Goal: Information Seeking & Learning: Learn about a topic

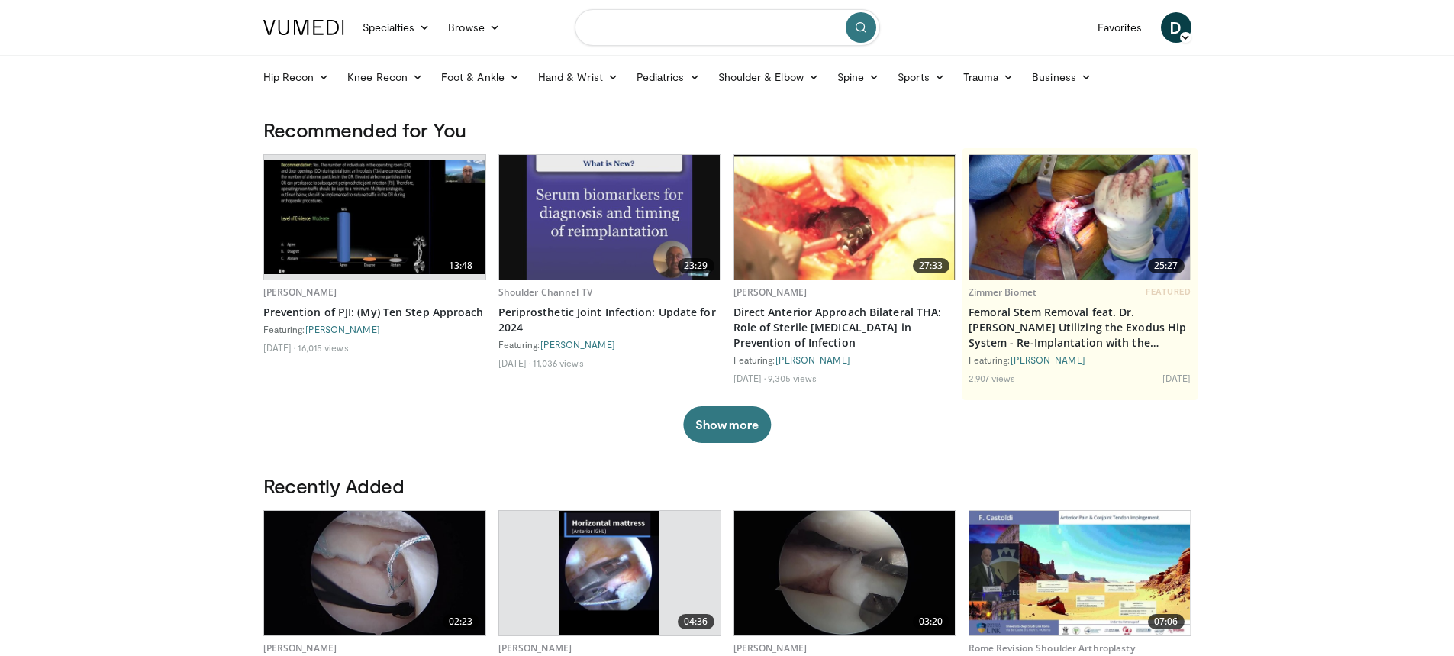
click at [633, 29] on input "Search topics, interventions" at bounding box center [727, 27] width 305 height 37
type input "**********"
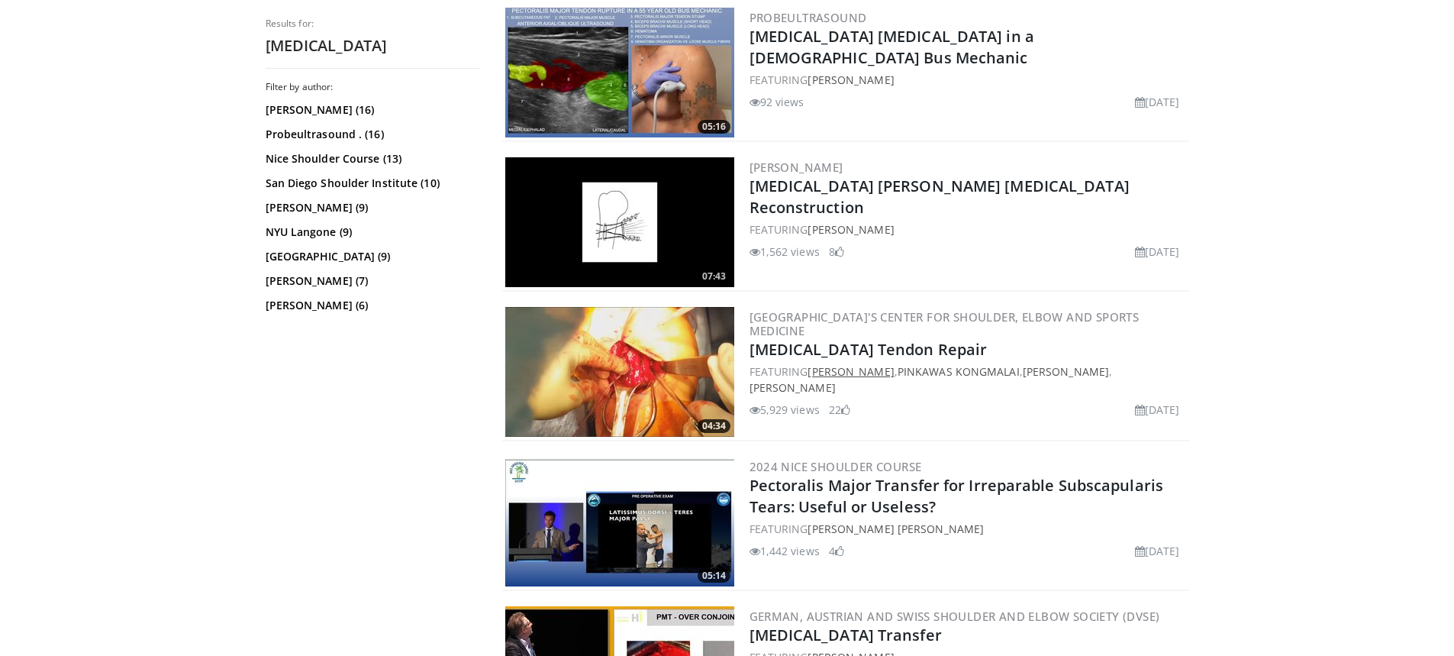
scroll to position [458, 0]
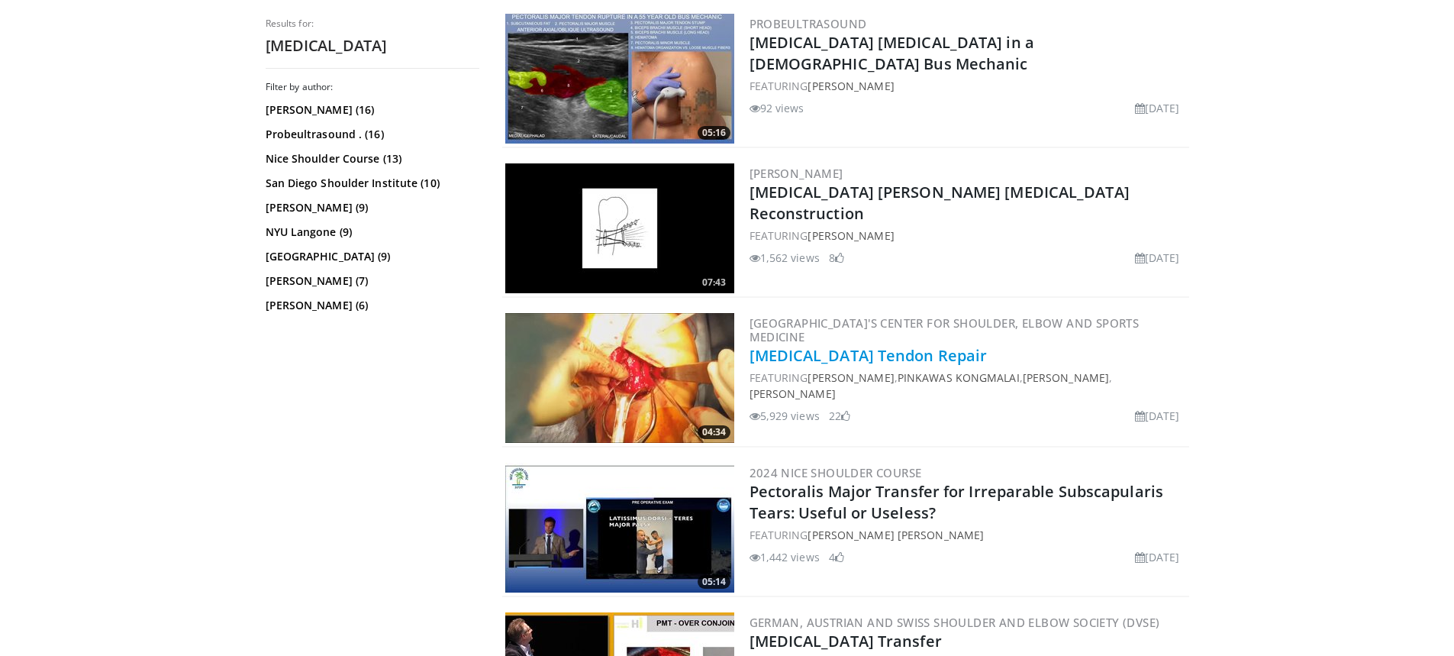
click at [859, 354] on link "[MEDICAL_DATA] Tendon Repair" at bounding box center [868, 355] width 238 height 21
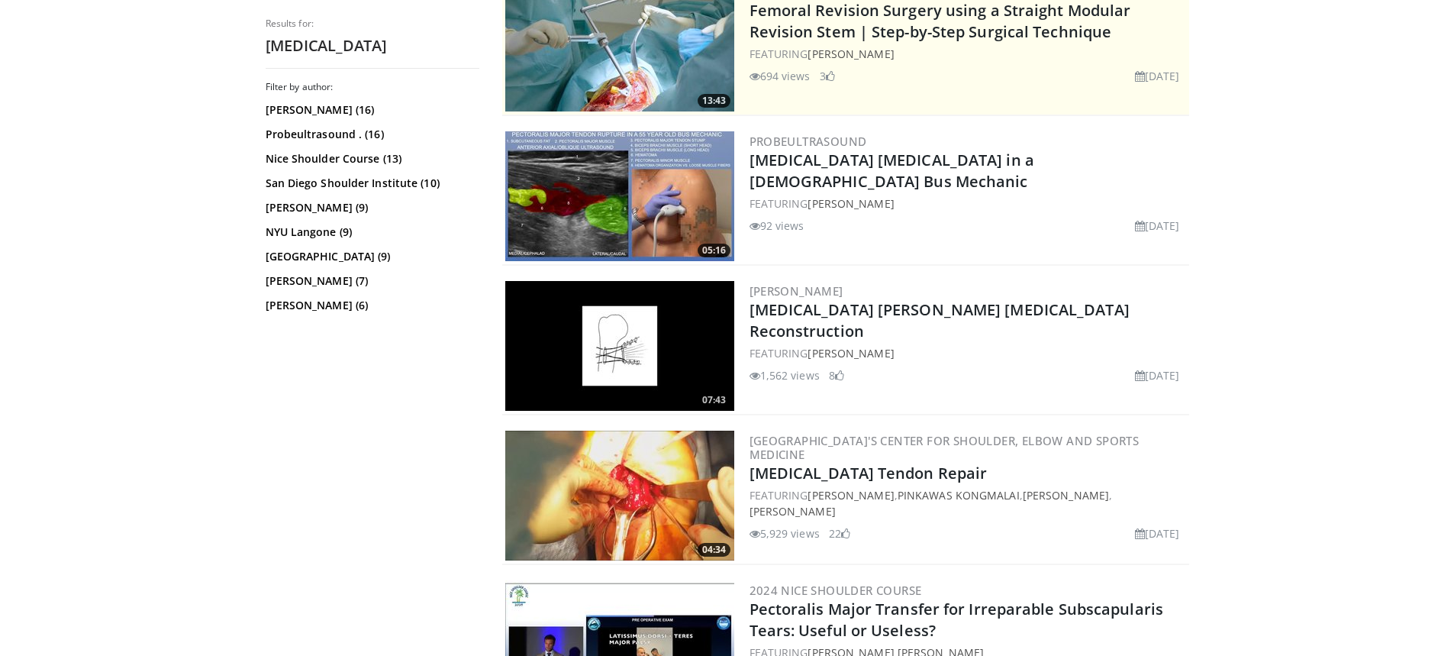
scroll to position [305, 0]
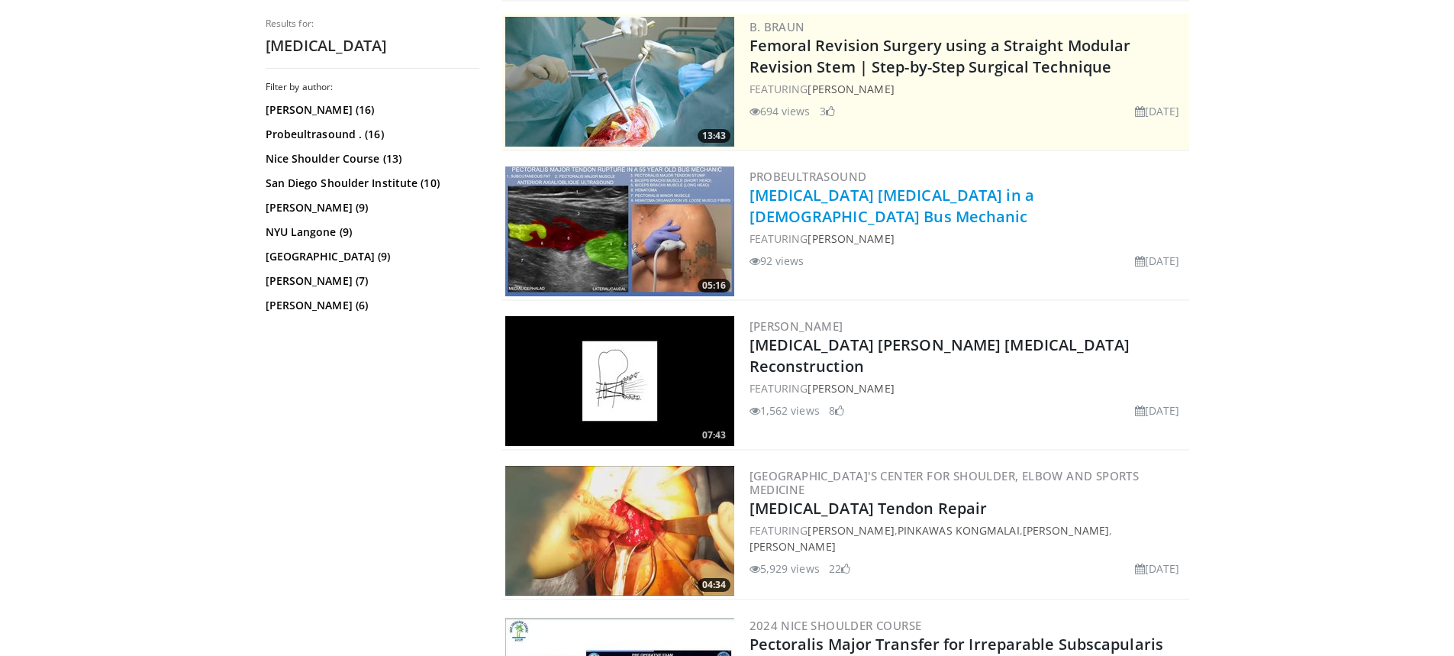
click at [876, 191] on link "Pectoralis Major Tendon Rupture in a 55 Year Old Bus Mechanic" at bounding box center [891, 206] width 285 height 42
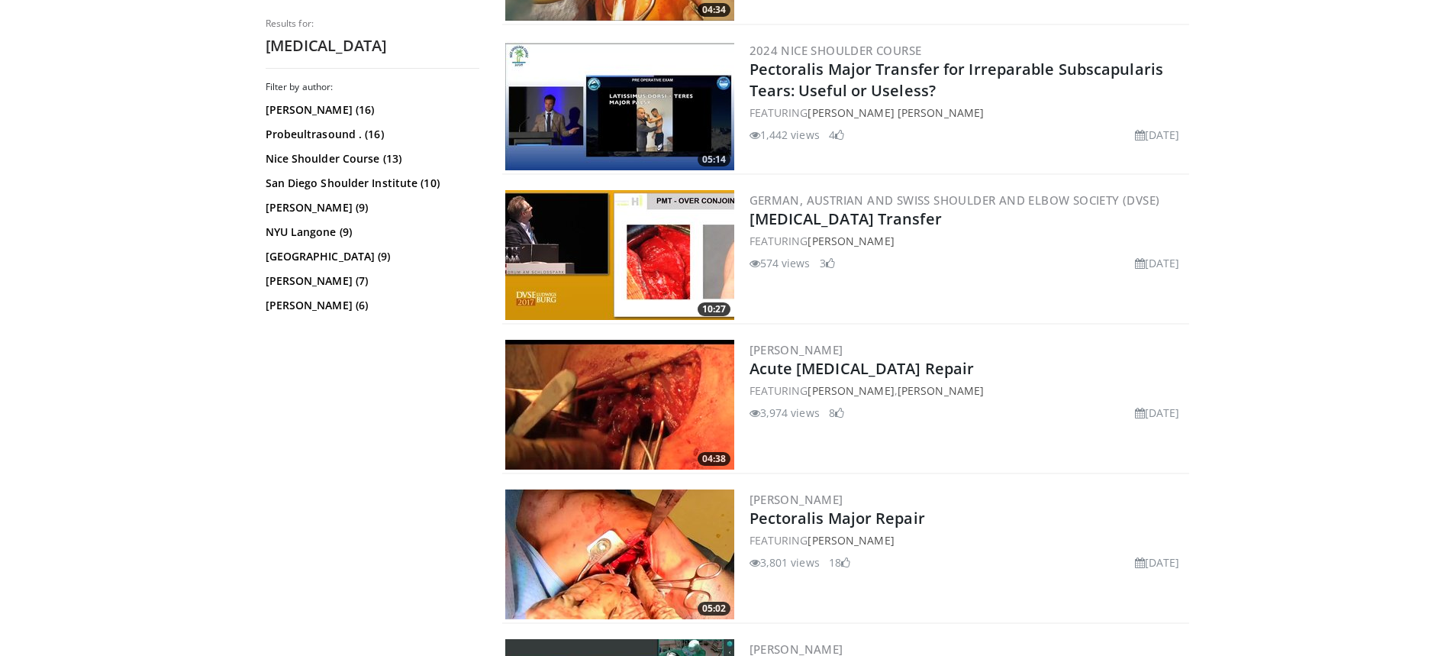
scroll to position [916, 0]
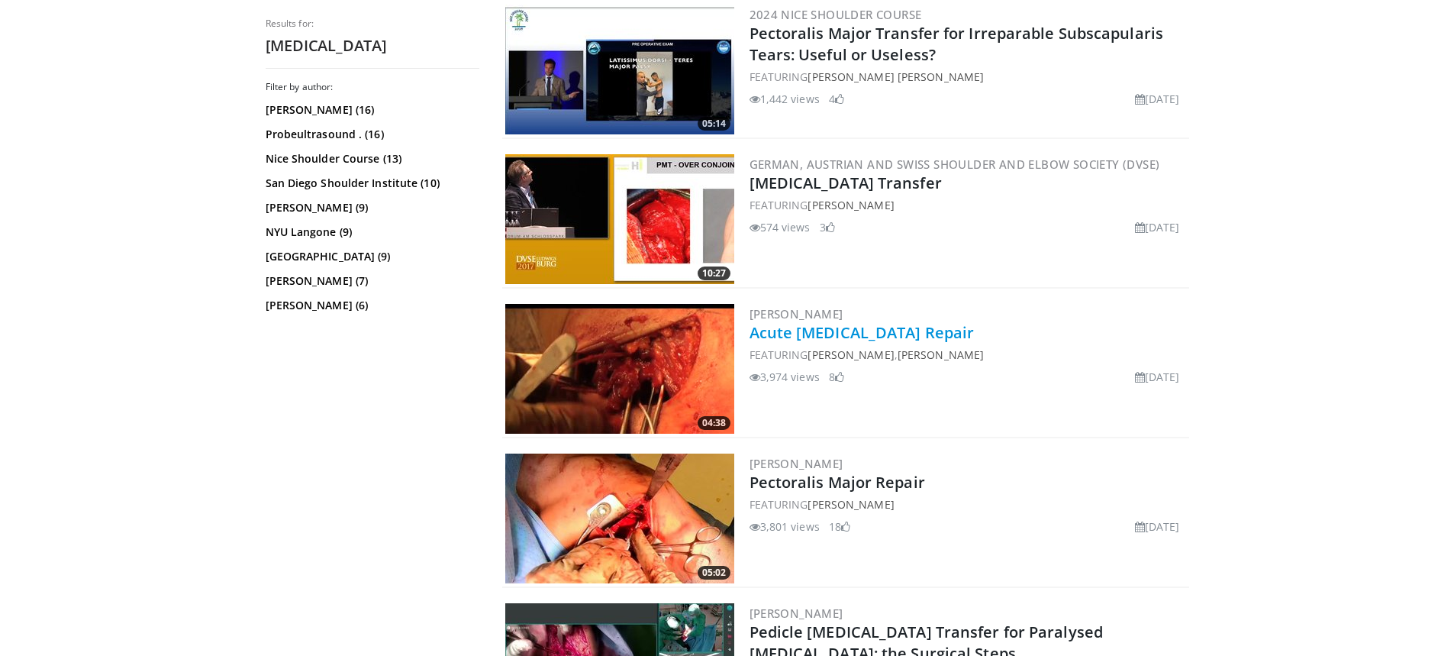
click at [860, 332] on link "Acute [MEDICAL_DATA] Repair" at bounding box center [861, 332] width 225 height 21
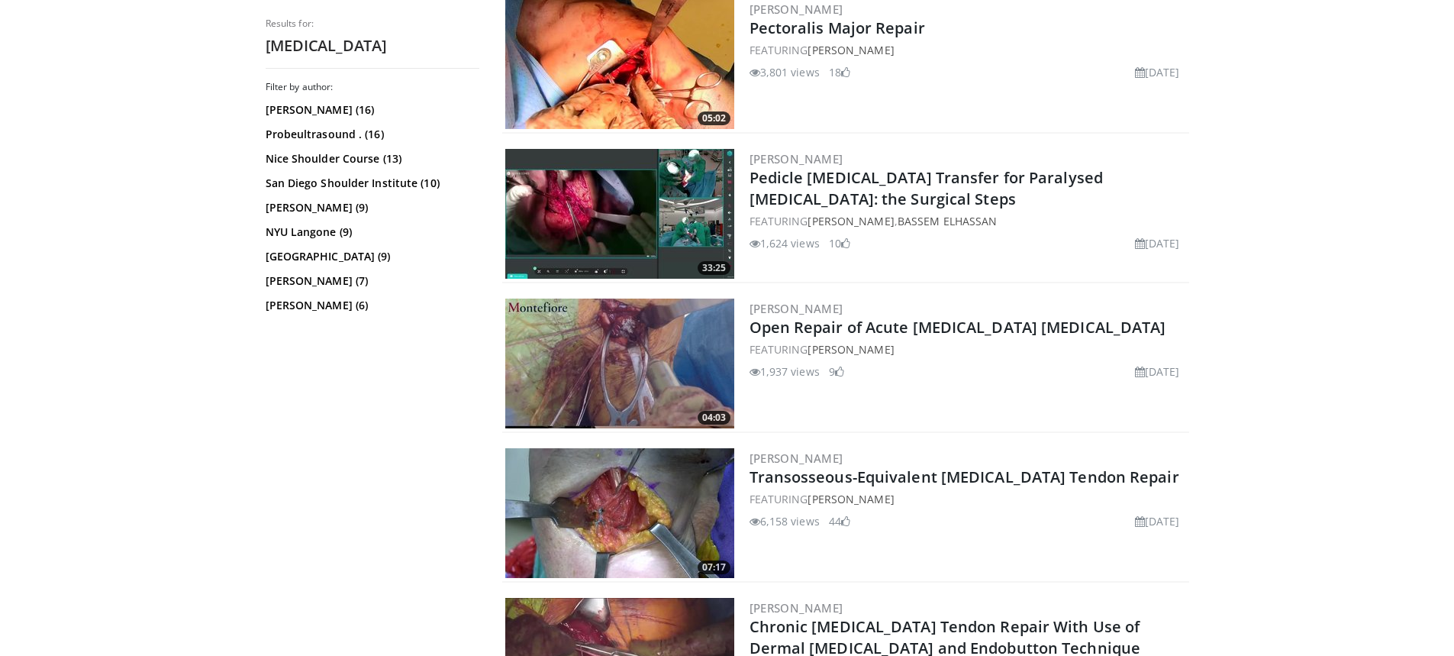
scroll to position [1374, 0]
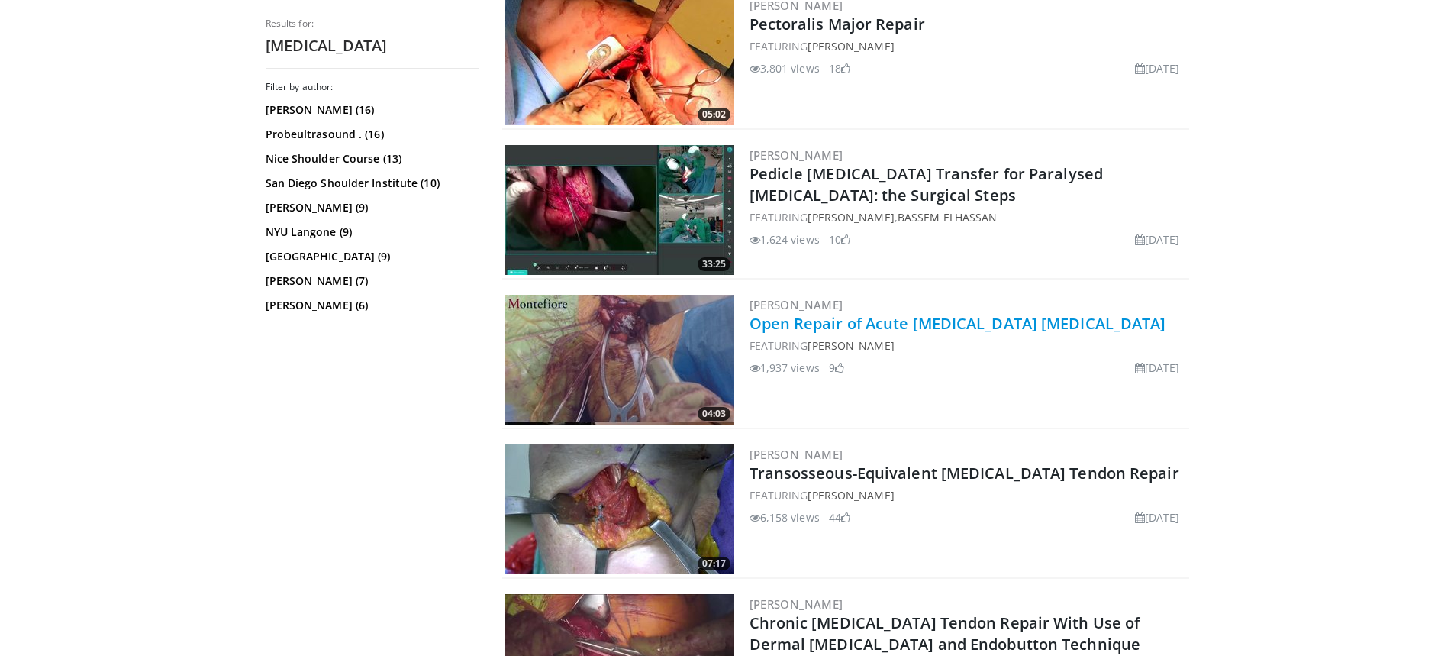
click at [847, 324] on link "Open Repair of Acute [MEDICAL_DATA] [MEDICAL_DATA]" at bounding box center [957, 323] width 417 height 21
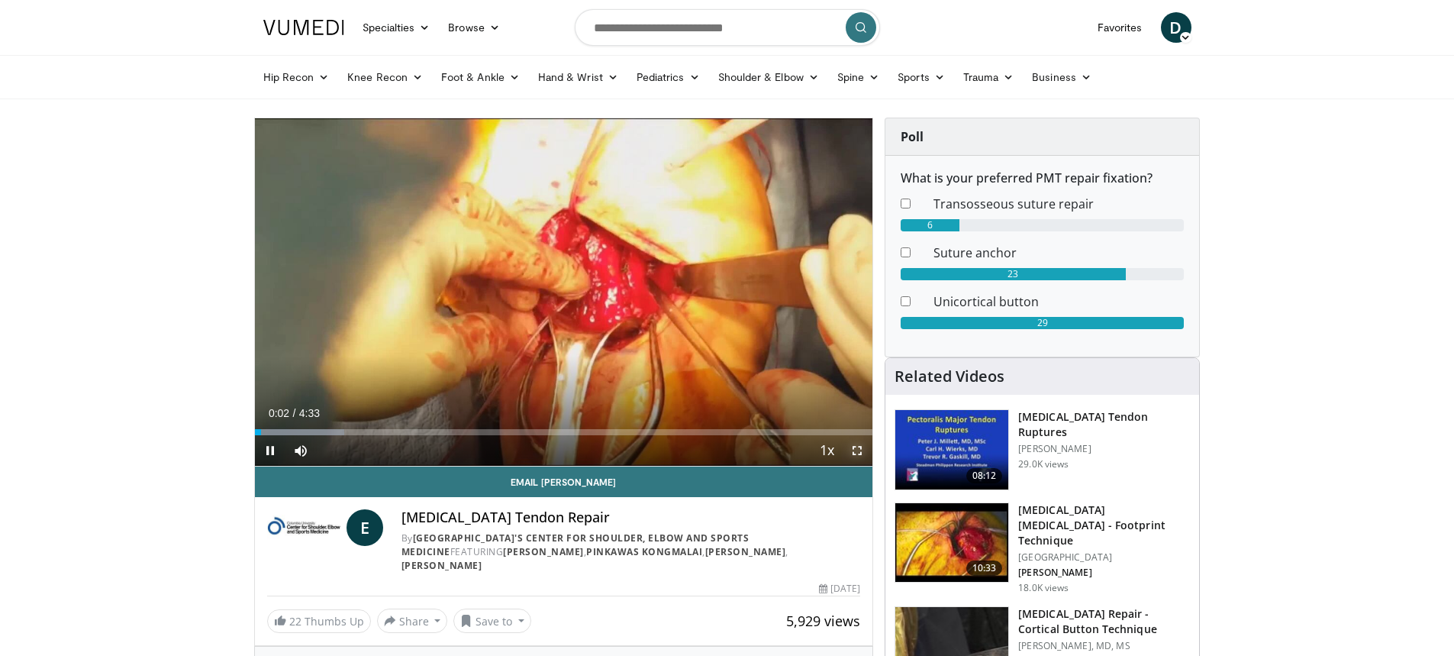
click at [856, 448] on span "Video Player" at bounding box center [857, 450] width 31 height 31
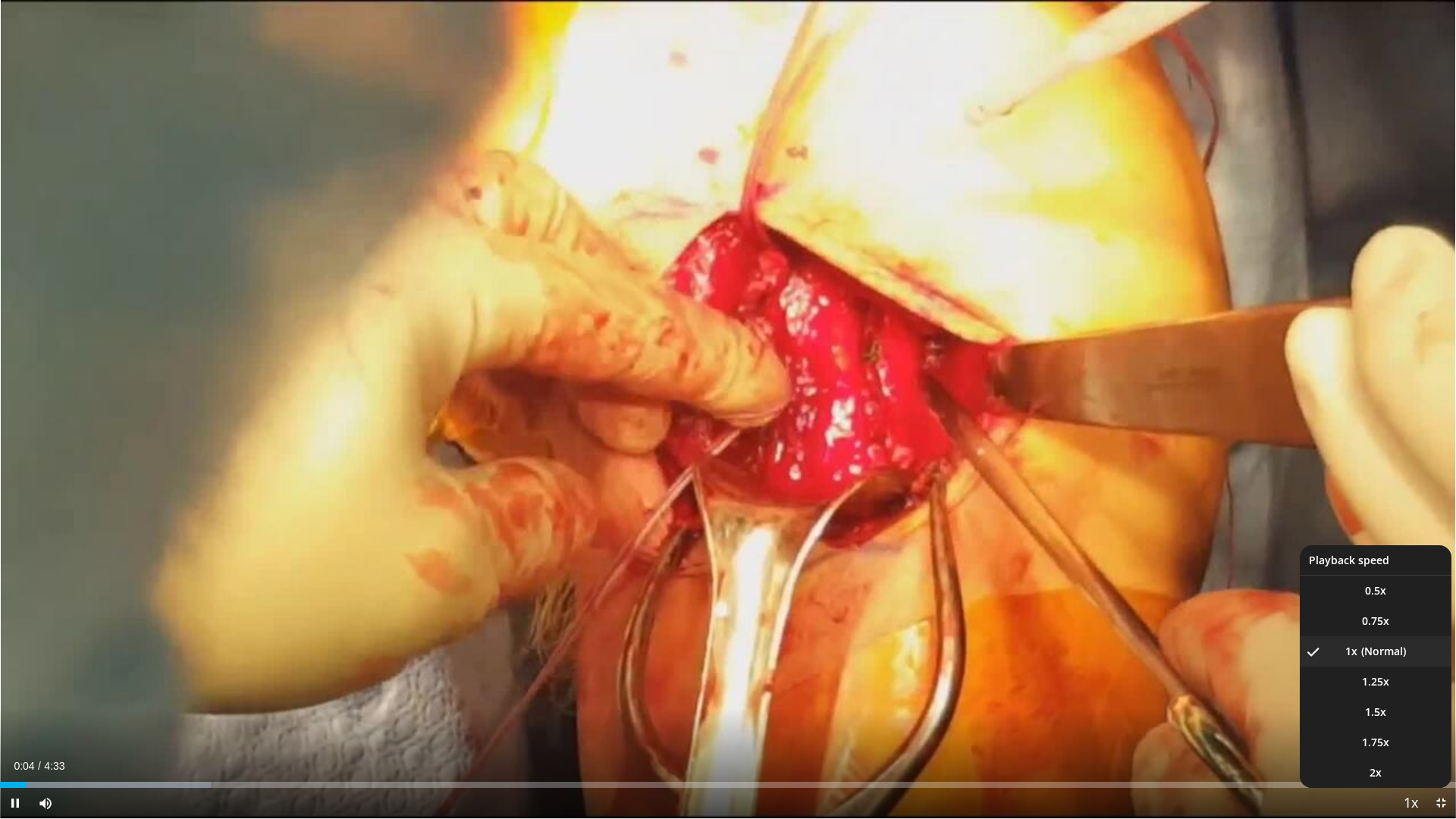
click at [1414, 651] on span "Video Player" at bounding box center [1410, 804] width 21 height 31
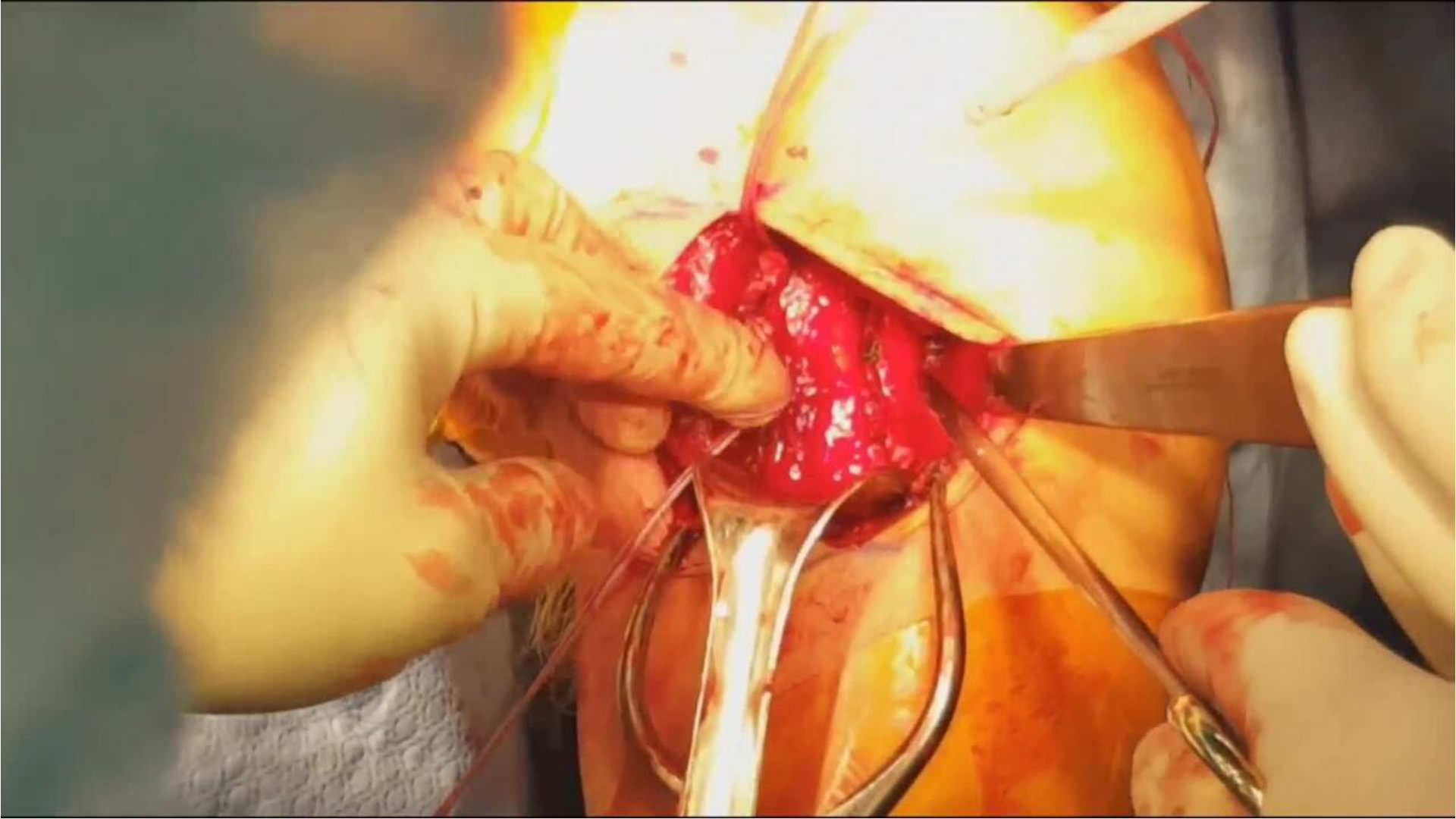
click at [1414, 651] on video-js "**********" at bounding box center [728, 410] width 1456 height 819
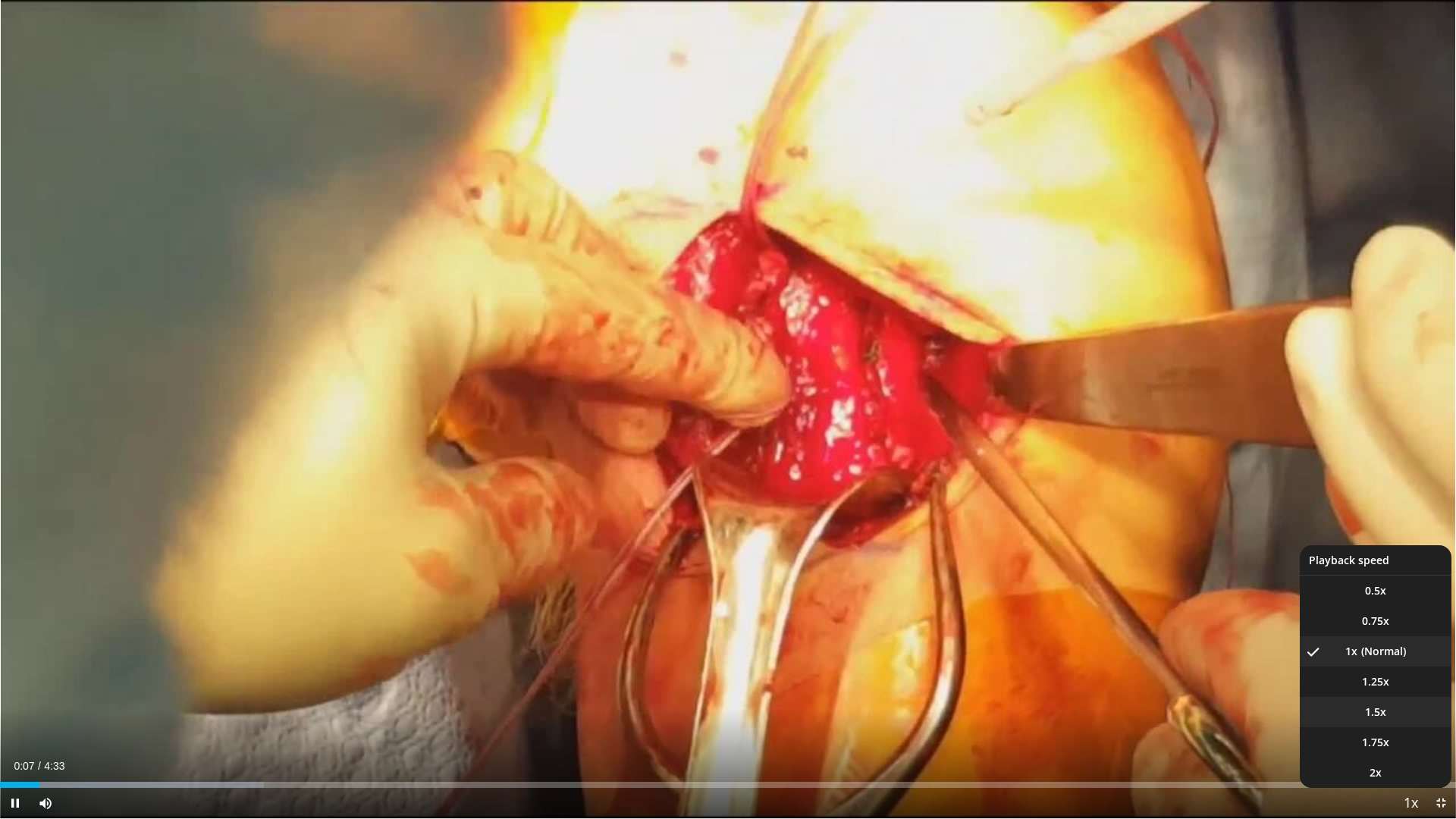
click at [1373, 651] on span "1.5x" at bounding box center [1375, 712] width 21 height 15
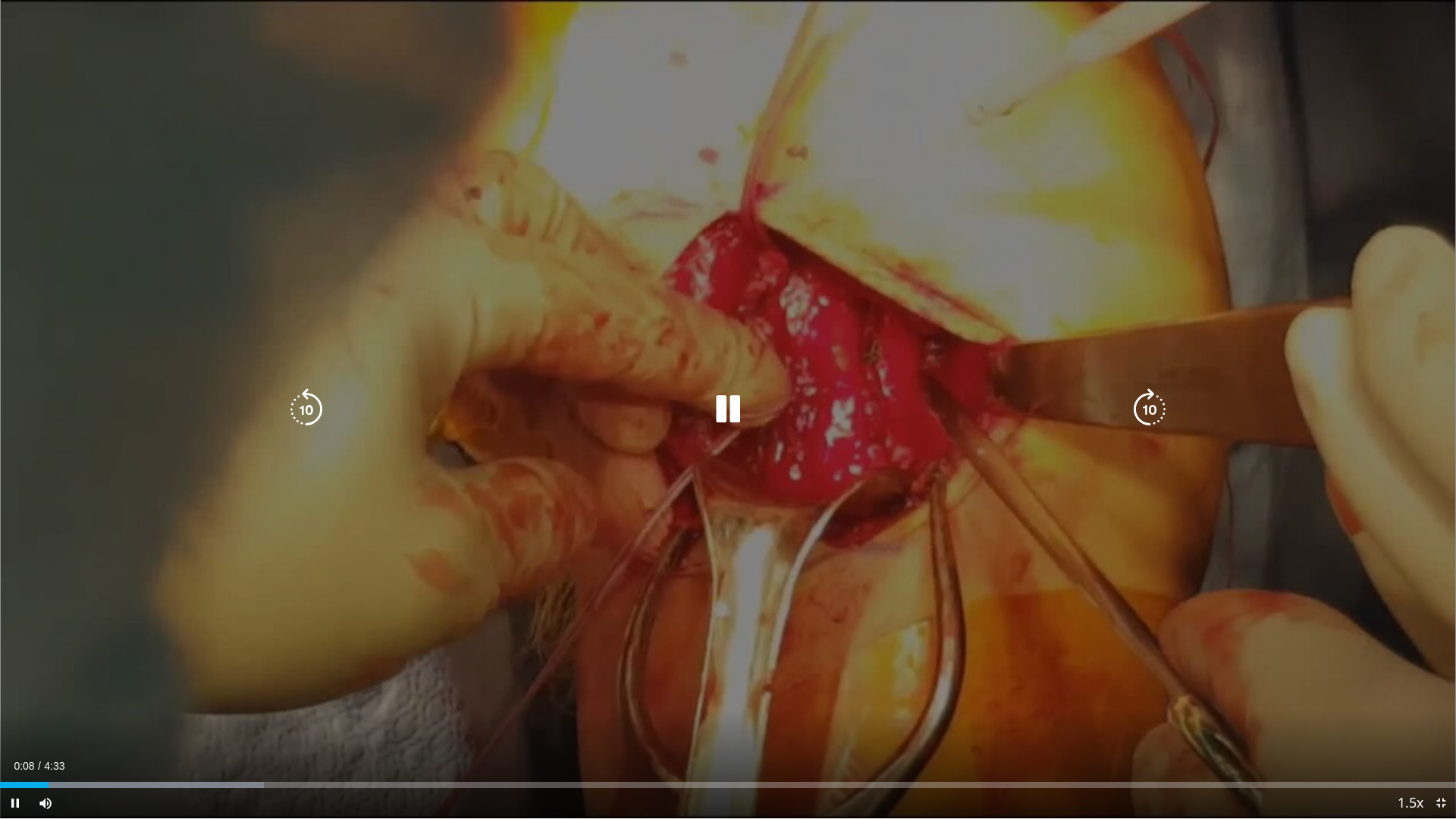
click at [1145, 409] on icon "Video Player" at bounding box center [1150, 410] width 43 height 43
click at [902, 434] on div "30 seconds Tap to unmute" at bounding box center [728, 410] width 1456 height 819
click at [730, 410] on icon "Video Player" at bounding box center [728, 410] width 43 height 43
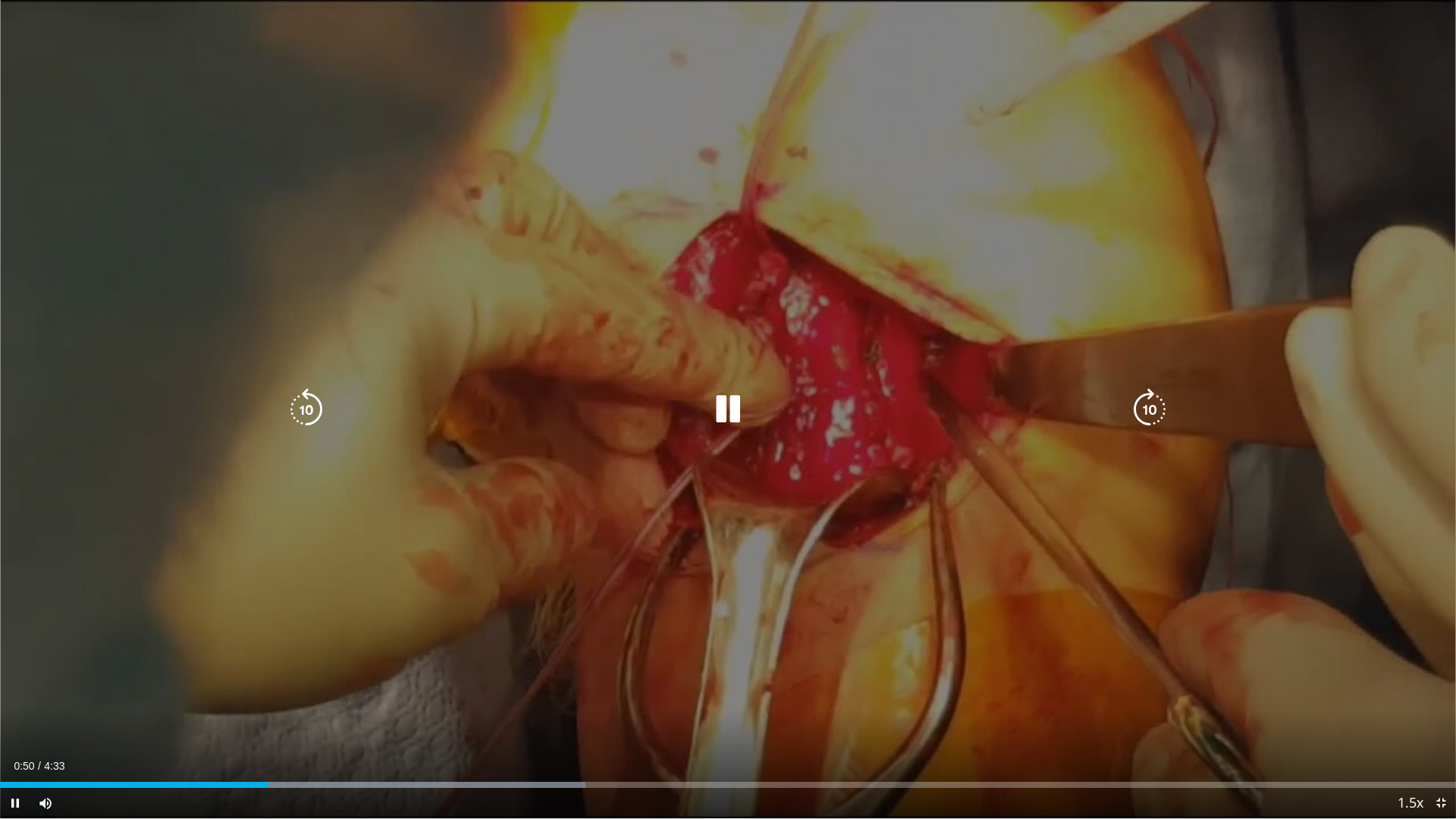
click at [999, 152] on div "30 seconds Tap to unmute" at bounding box center [728, 410] width 1456 height 819
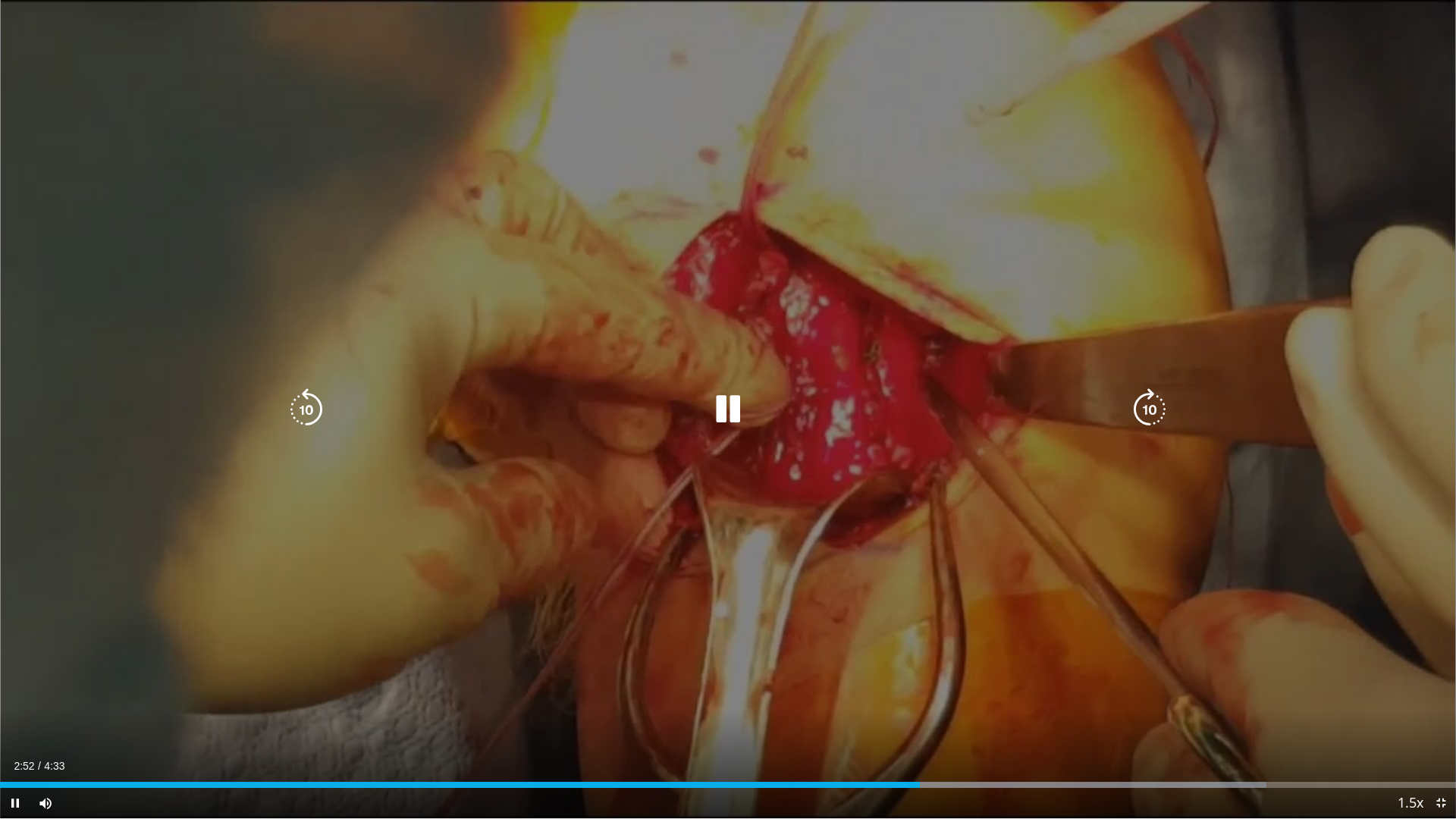
click at [1153, 411] on icon "Video Player" at bounding box center [1150, 410] width 43 height 43
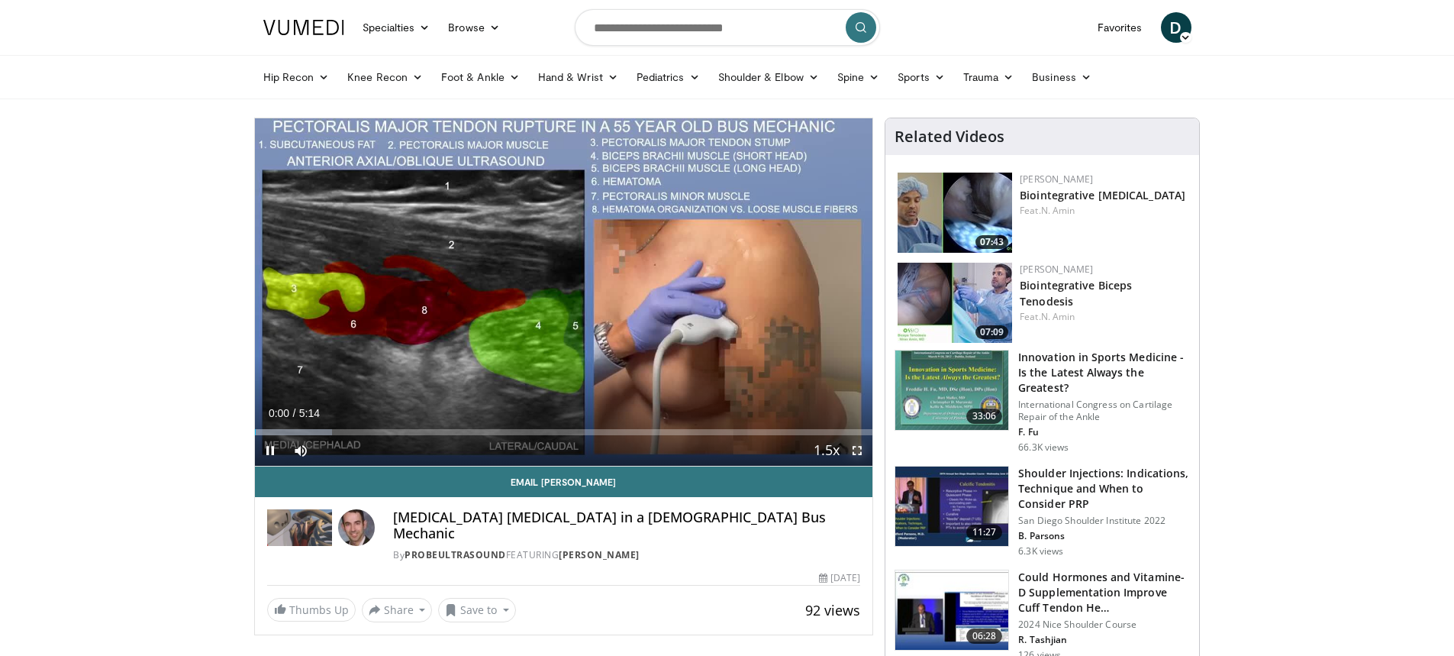
click at [855, 453] on span "Video Player" at bounding box center [857, 450] width 31 height 31
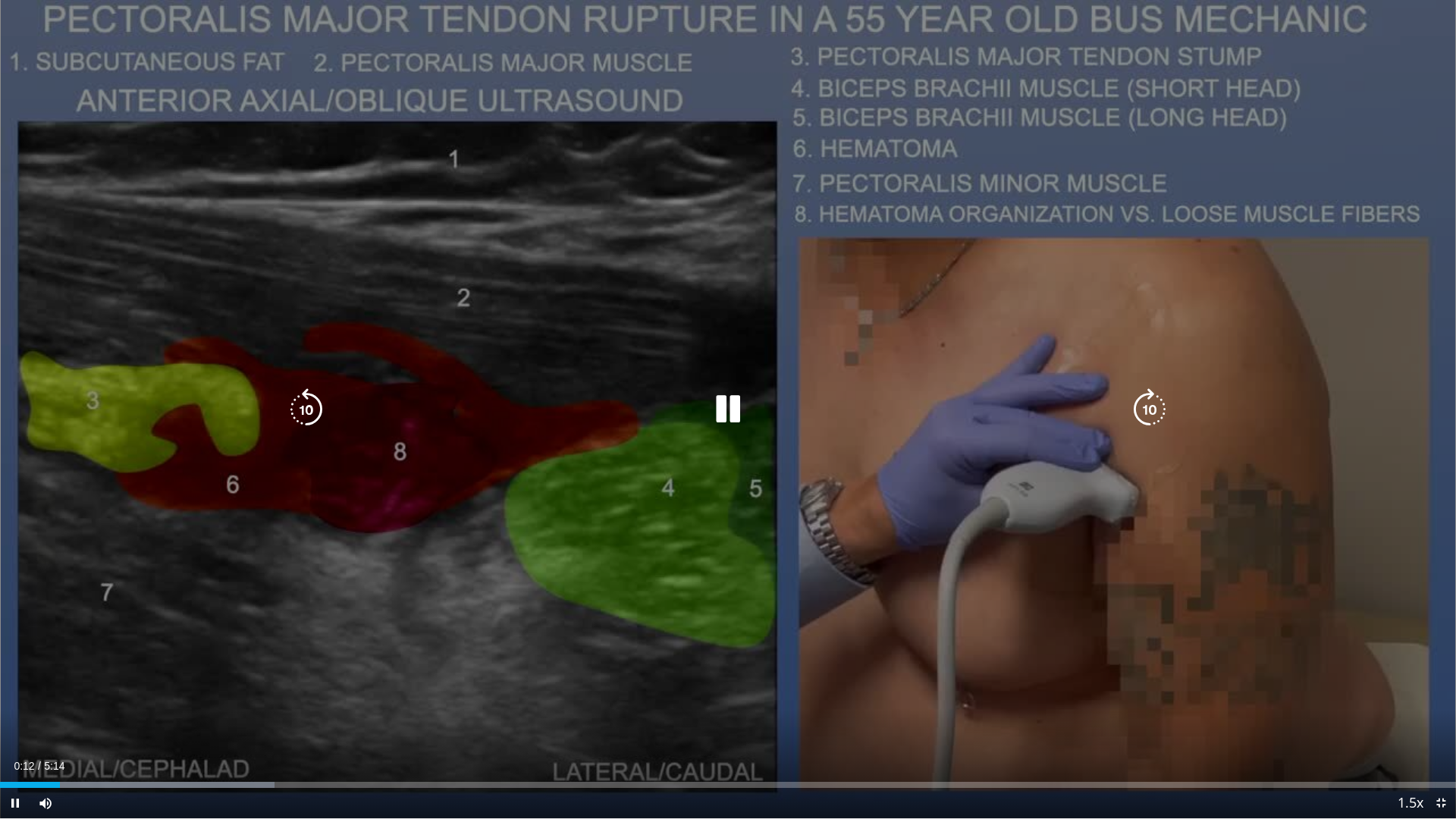
click at [1154, 413] on icon "Video Player" at bounding box center [1150, 410] width 43 height 43
click at [1153, 414] on icon "Video Player" at bounding box center [1150, 410] width 43 height 43
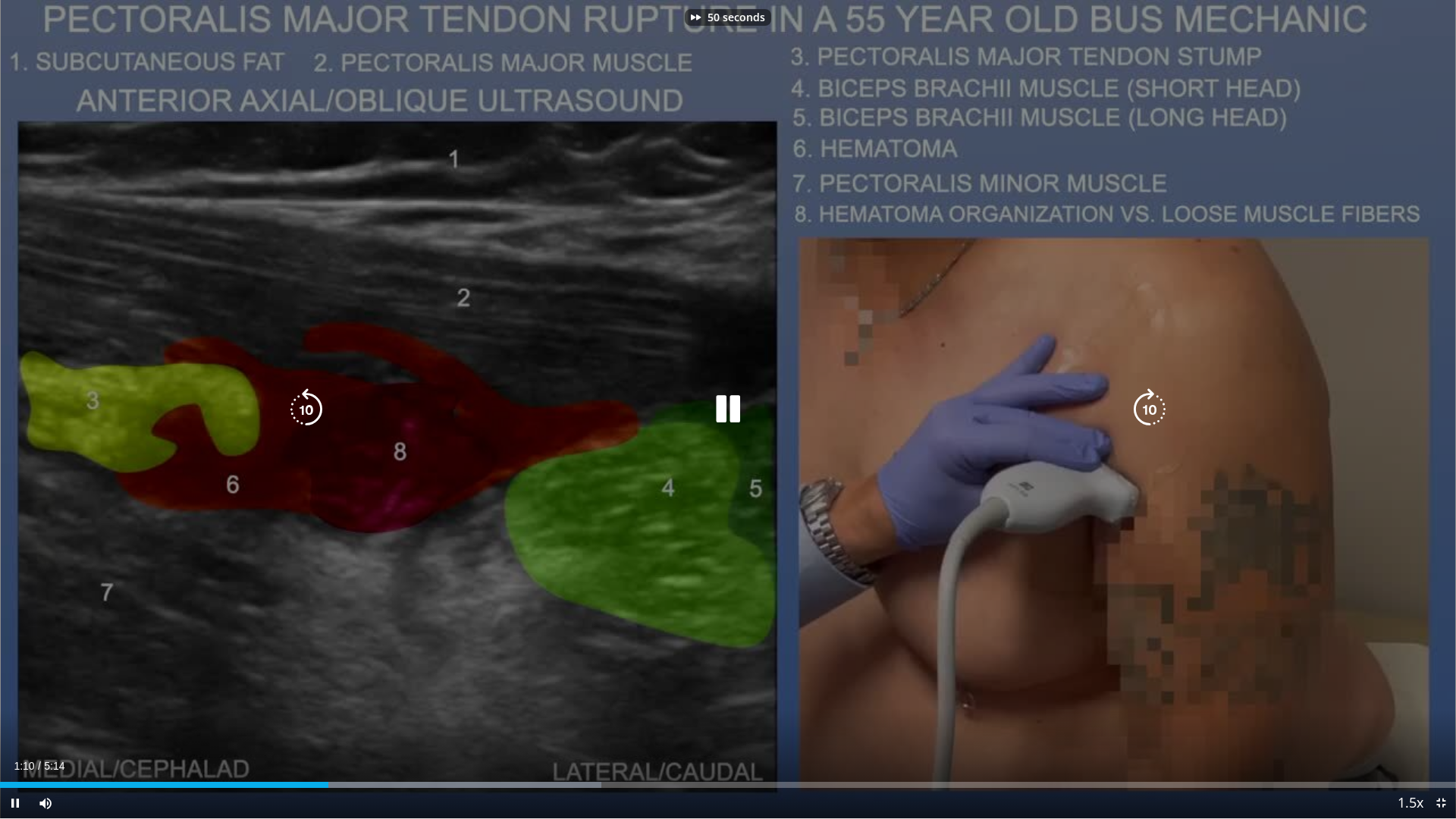
click at [1153, 414] on icon "Video Player" at bounding box center [1150, 410] width 43 height 43
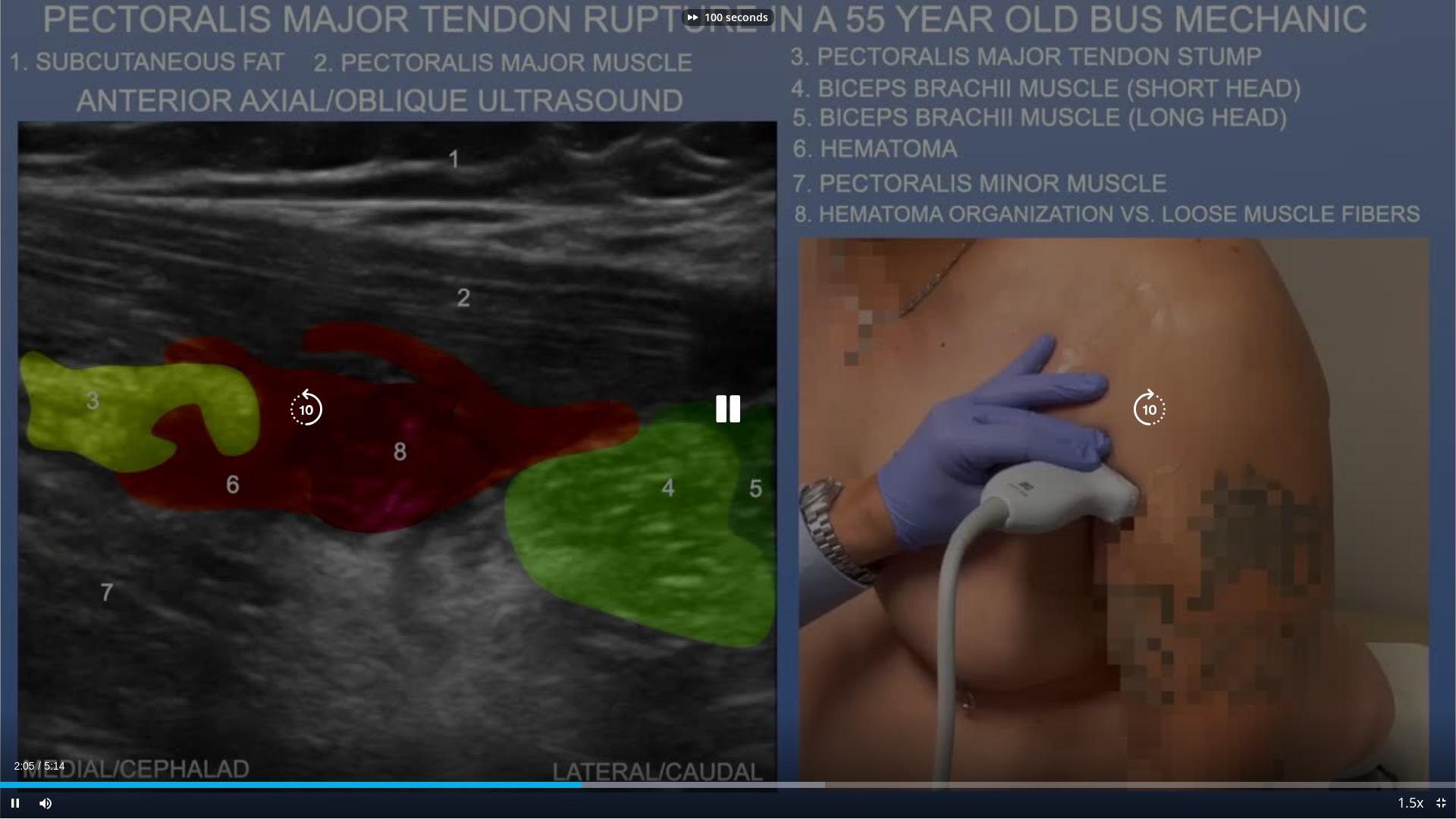
click at [1153, 414] on icon "Video Player" at bounding box center [1150, 410] width 43 height 43
click at [1152, 414] on icon "Video Player" at bounding box center [1150, 410] width 43 height 43
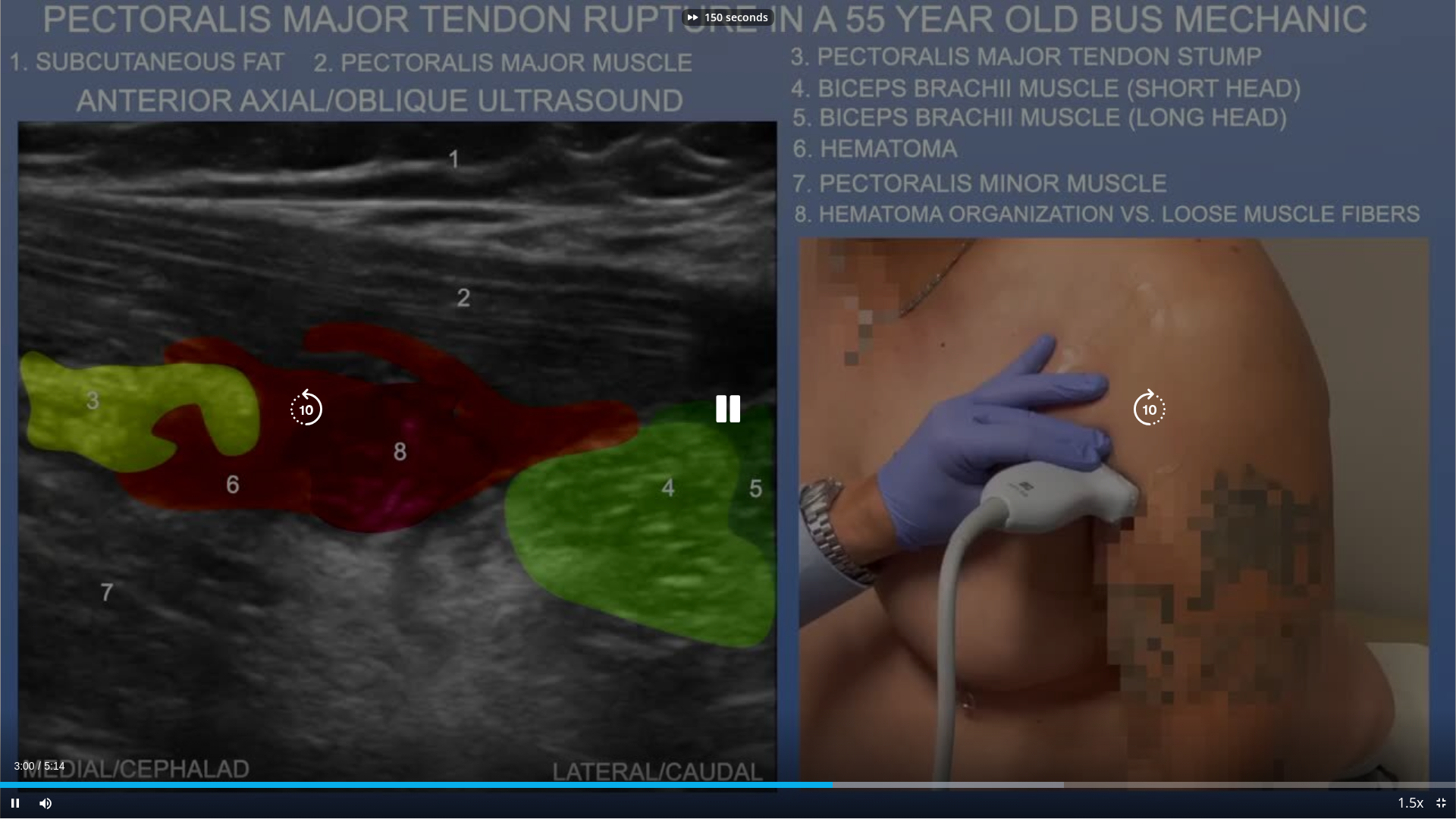
click at [1152, 414] on icon "Video Player" at bounding box center [1150, 410] width 43 height 43
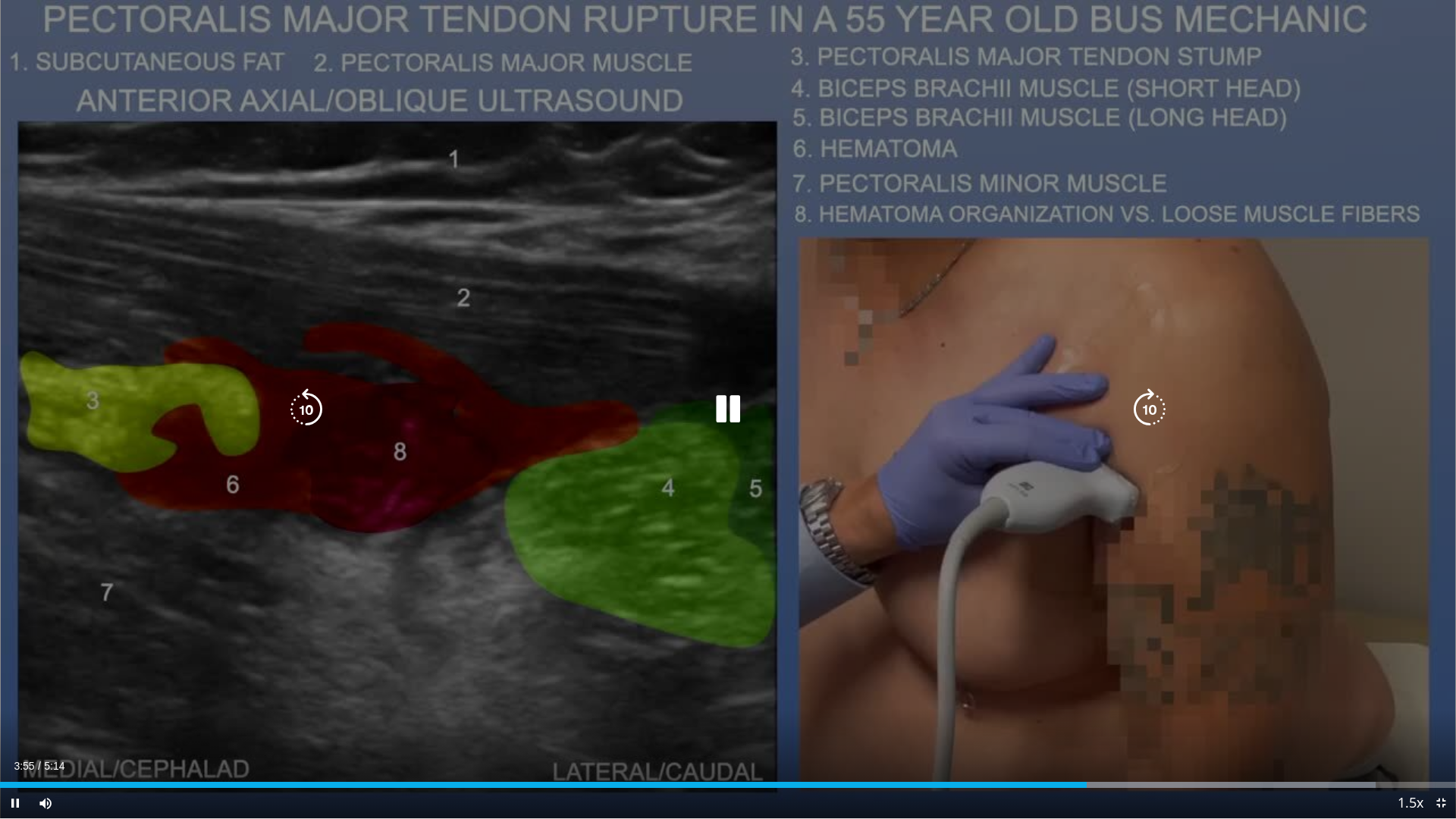
click at [315, 405] on icon "Video Player" at bounding box center [306, 410] width 43 height 43
click at [1183, 105] on div "10 seconds Tap to unmute" at bounding box center [728, 410] width 1456 height 819
click at [1172, 113] on div "10 seconds Tap to unmute" at bounding box center [728, 410] width 1456 height 819
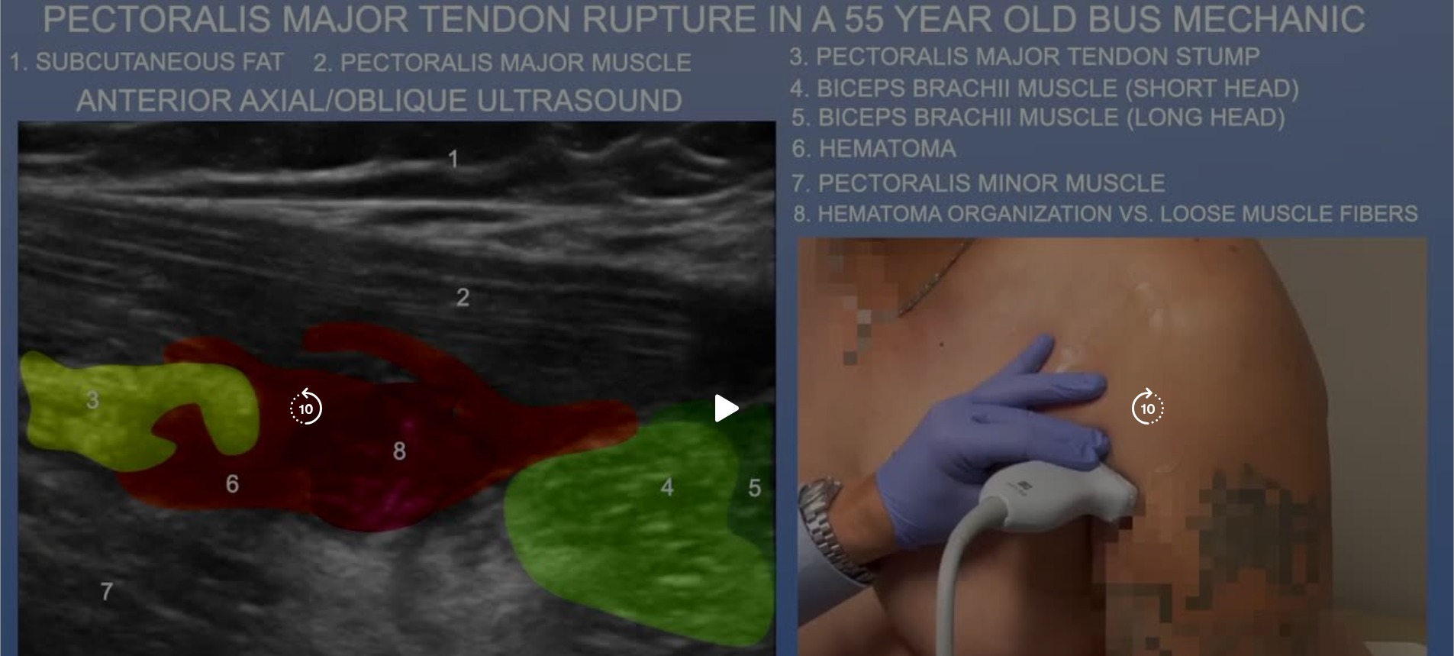
scroll to position [153, 0]
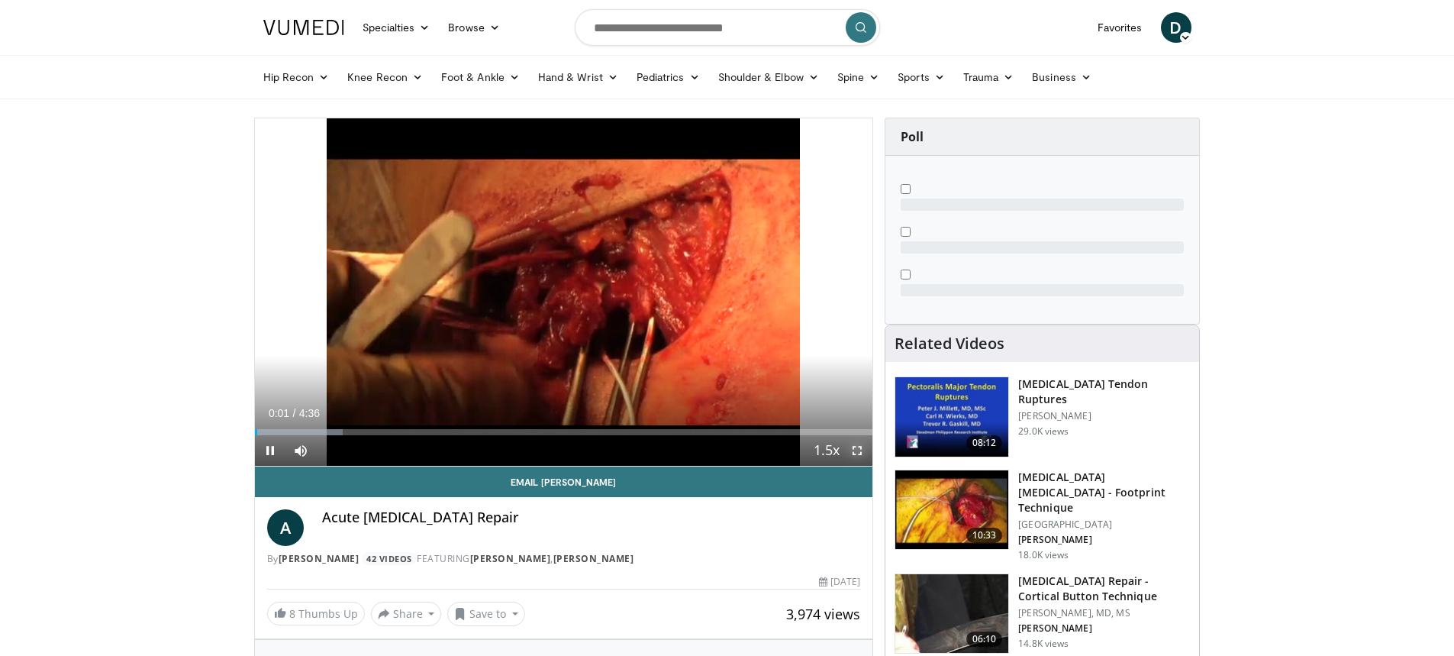
click at [858, 453] on span "Video Player" at bounding box center [857, 450] width 31 height 31
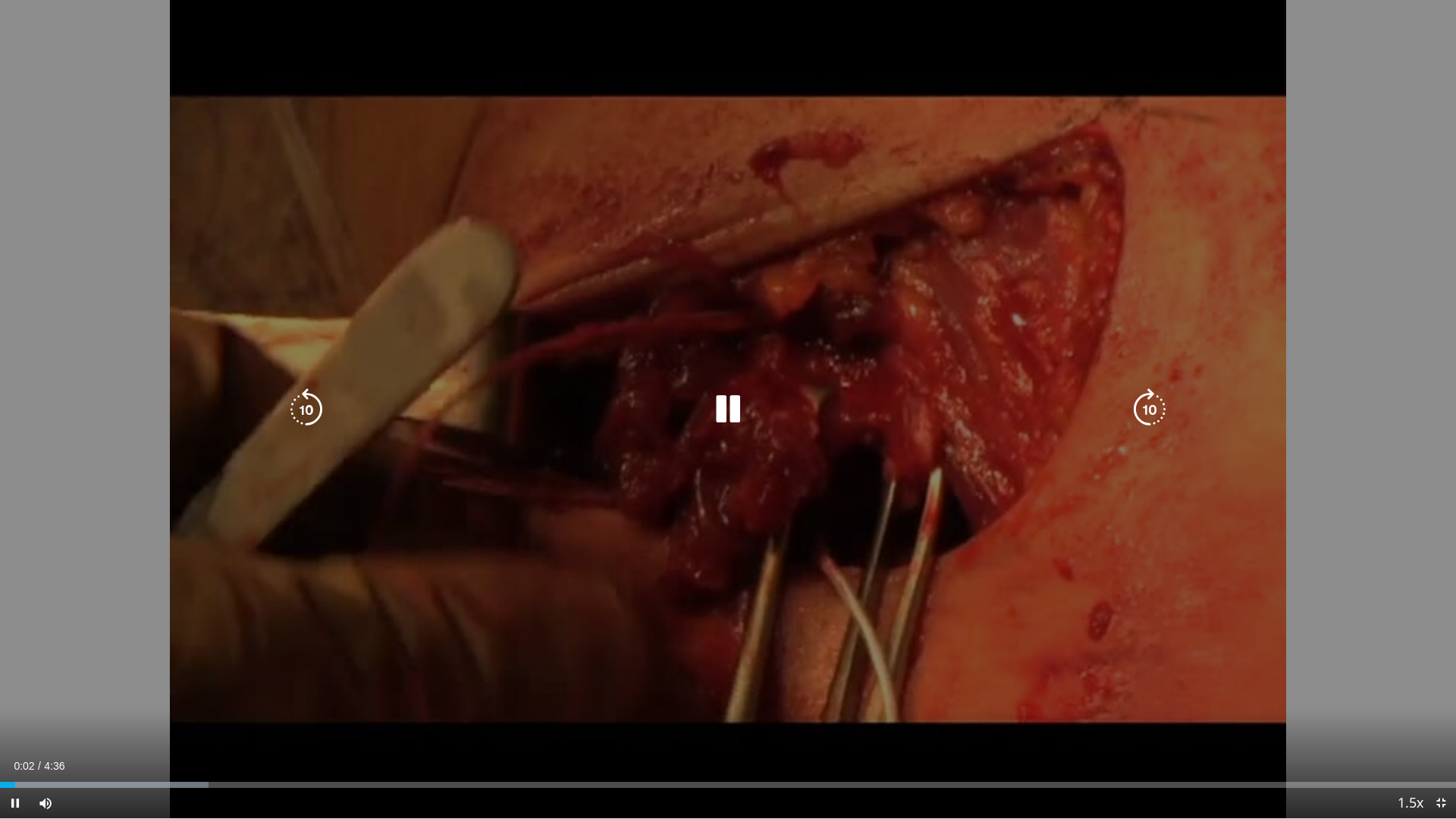
click at [1148, 424] on icon "Video Player" at bounding box center [1150, 410] width 43 height 43
click at [990, 272] on div "20 seconds Tap to unmute" at bounding box center [728, 410] width 1456 height 819
click at [980, 268] on div "20 seconds Tap to unmute" at bounding box center [728, 410] width 1456 height 819
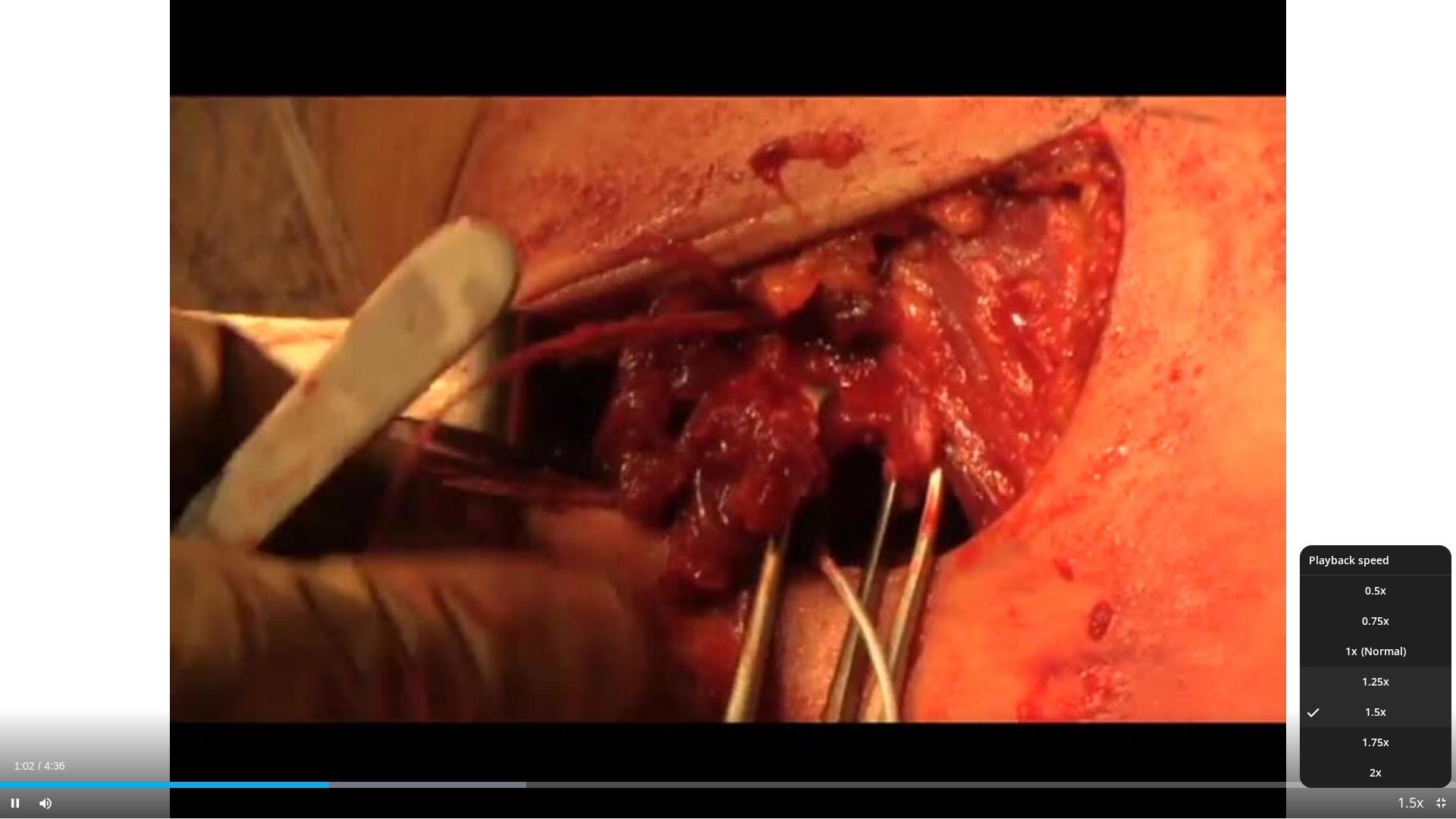
click at [1379, 651] on span "1.25x" at bounding box center [1375, 681] width 27 height 15
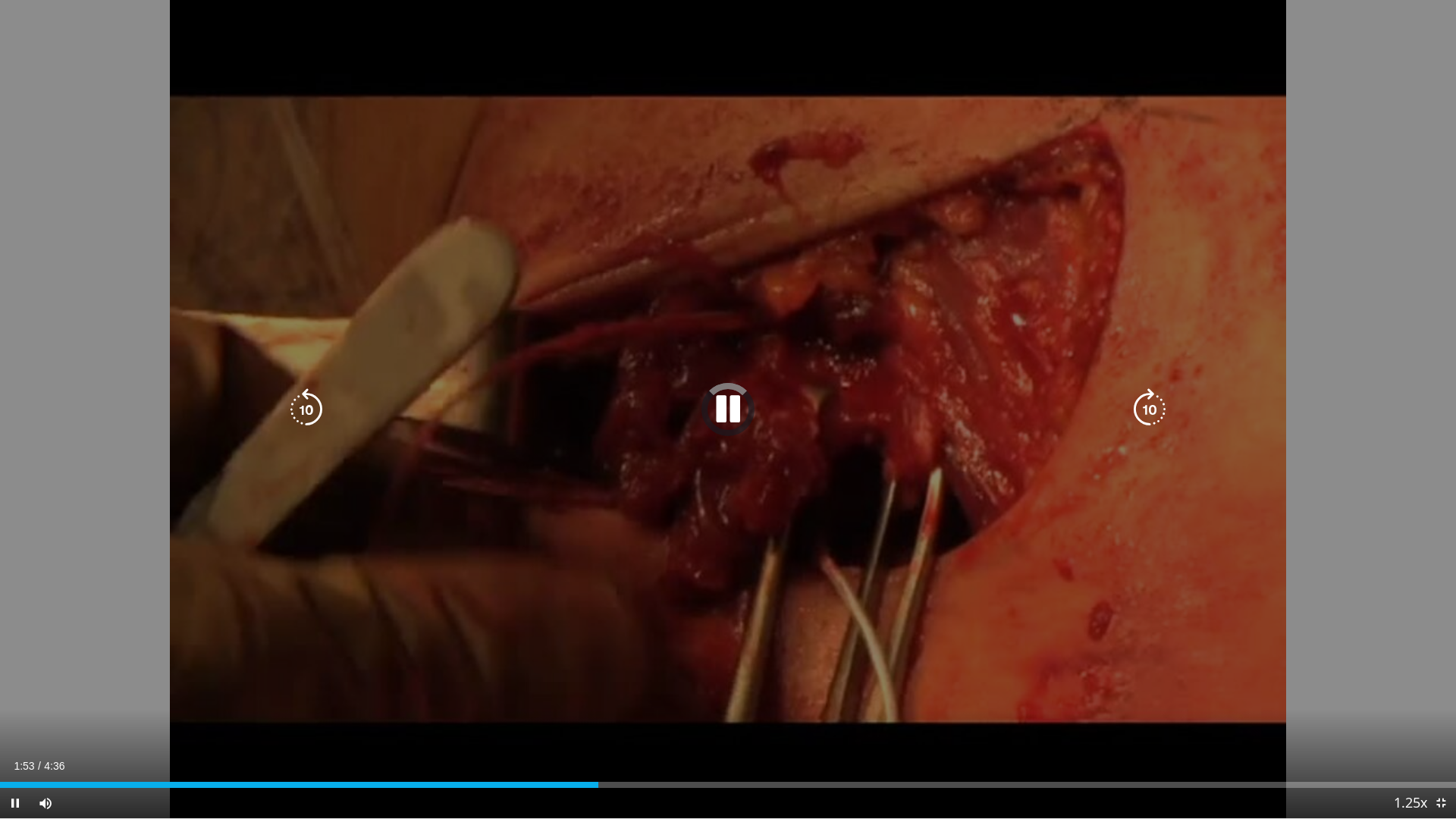
click at [738, 407] on icon "Video Player" at bounding box center [728, 410] width 43 height 43
click at [737, 414] on icon "Video Player" at bounding box center [728, 410] width 43 height 43
click at [1360, 473] on div "20 seconds Tap to unmute" at bounding box center [728, 410] width 1456 height 819
click at [1377, 514] on div "20 seconds Tap to unmute" at bounding box center [728, 410] width 1456 height 819
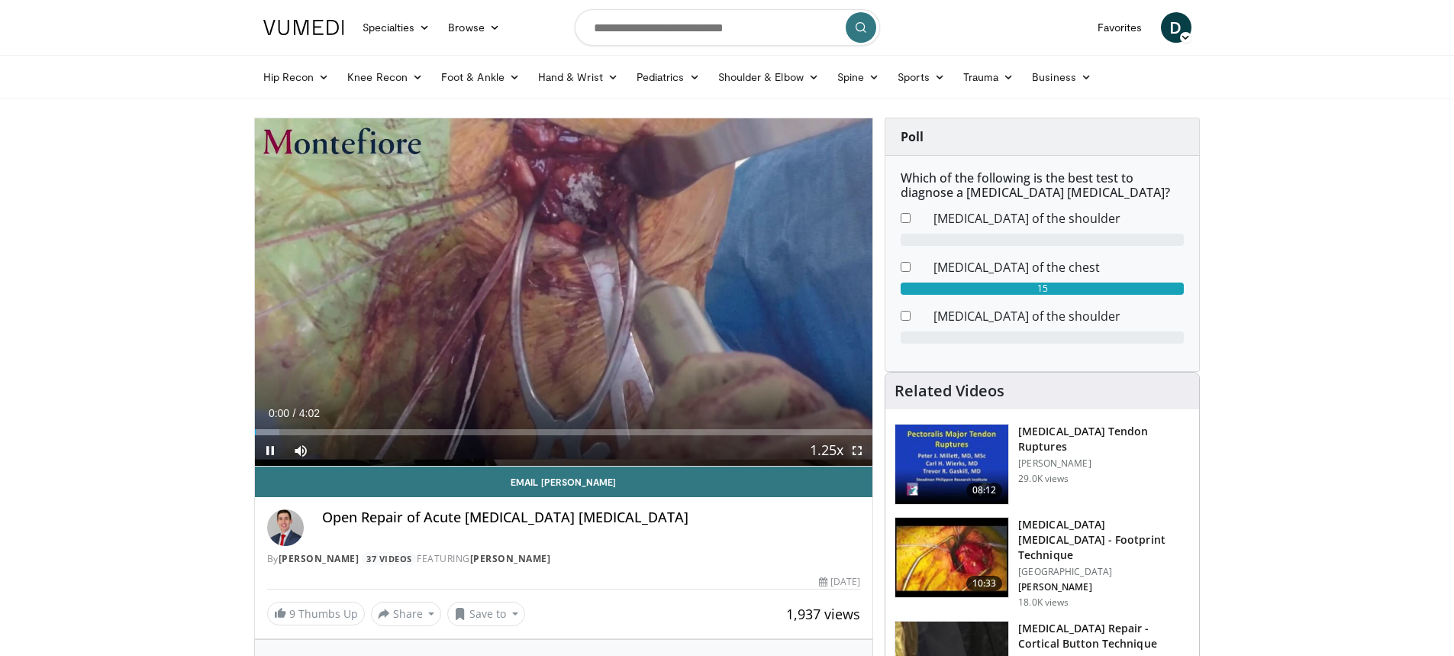
click at [859, 448] on span "Video Player" at bounding box center [857, 450] width 31 height 31
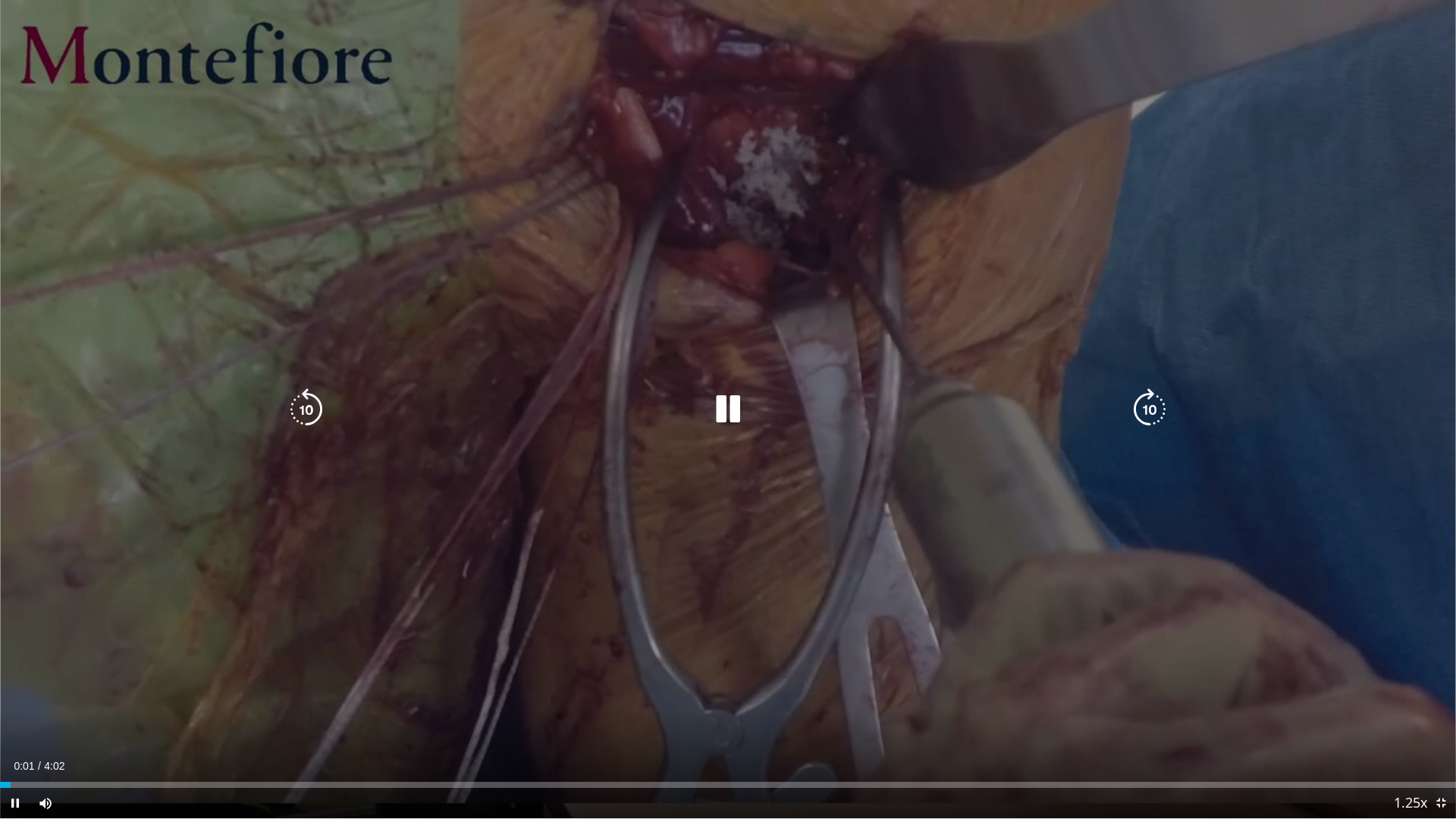
click at [1149, 418] on icon "Video Player" at bounding box center [1150, 410] width 43 height 43
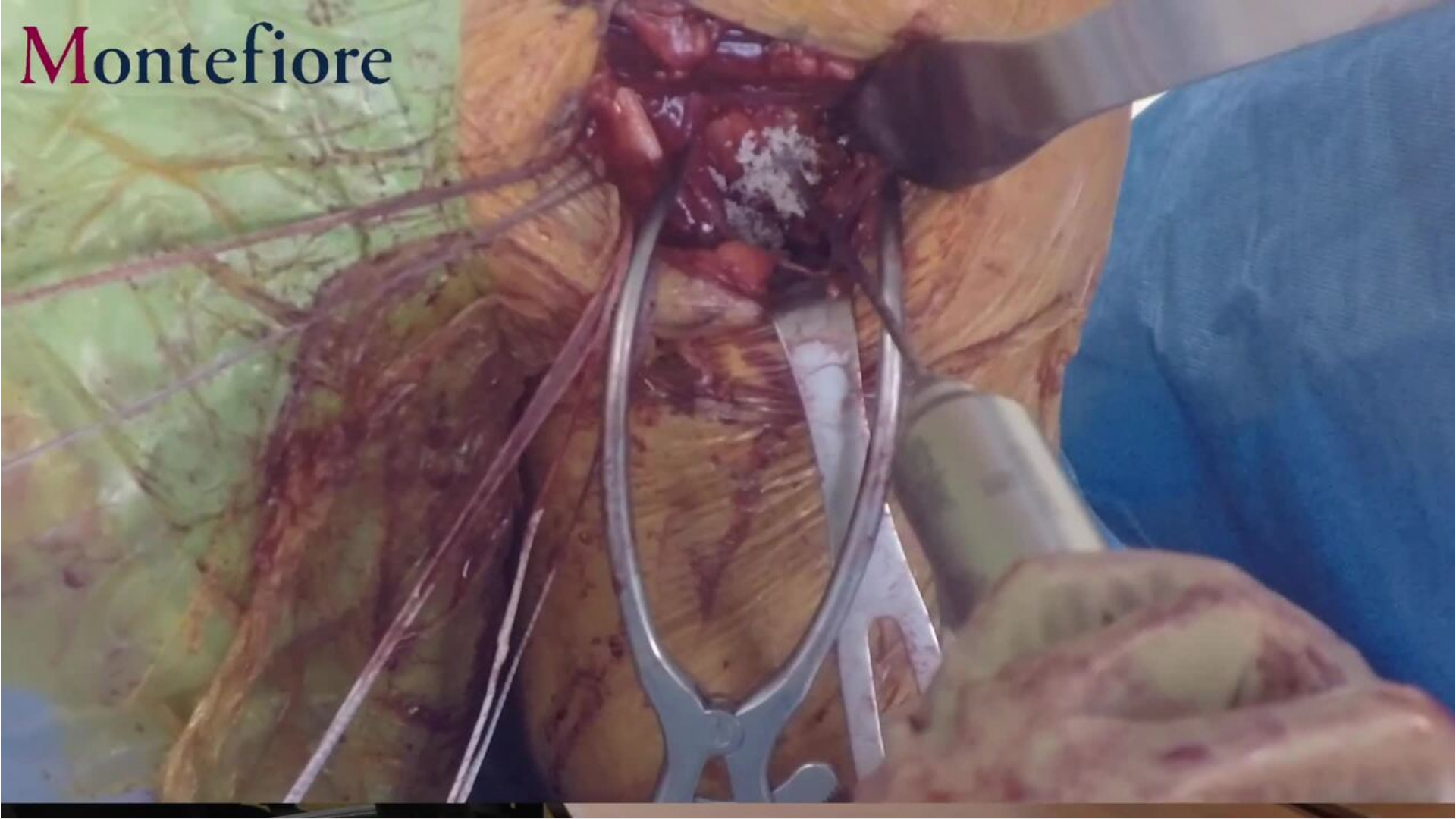
click at [1149, 418] on div "10 seconds Tap to unmute" at bounding box center [728, 410] width 1456 height 819
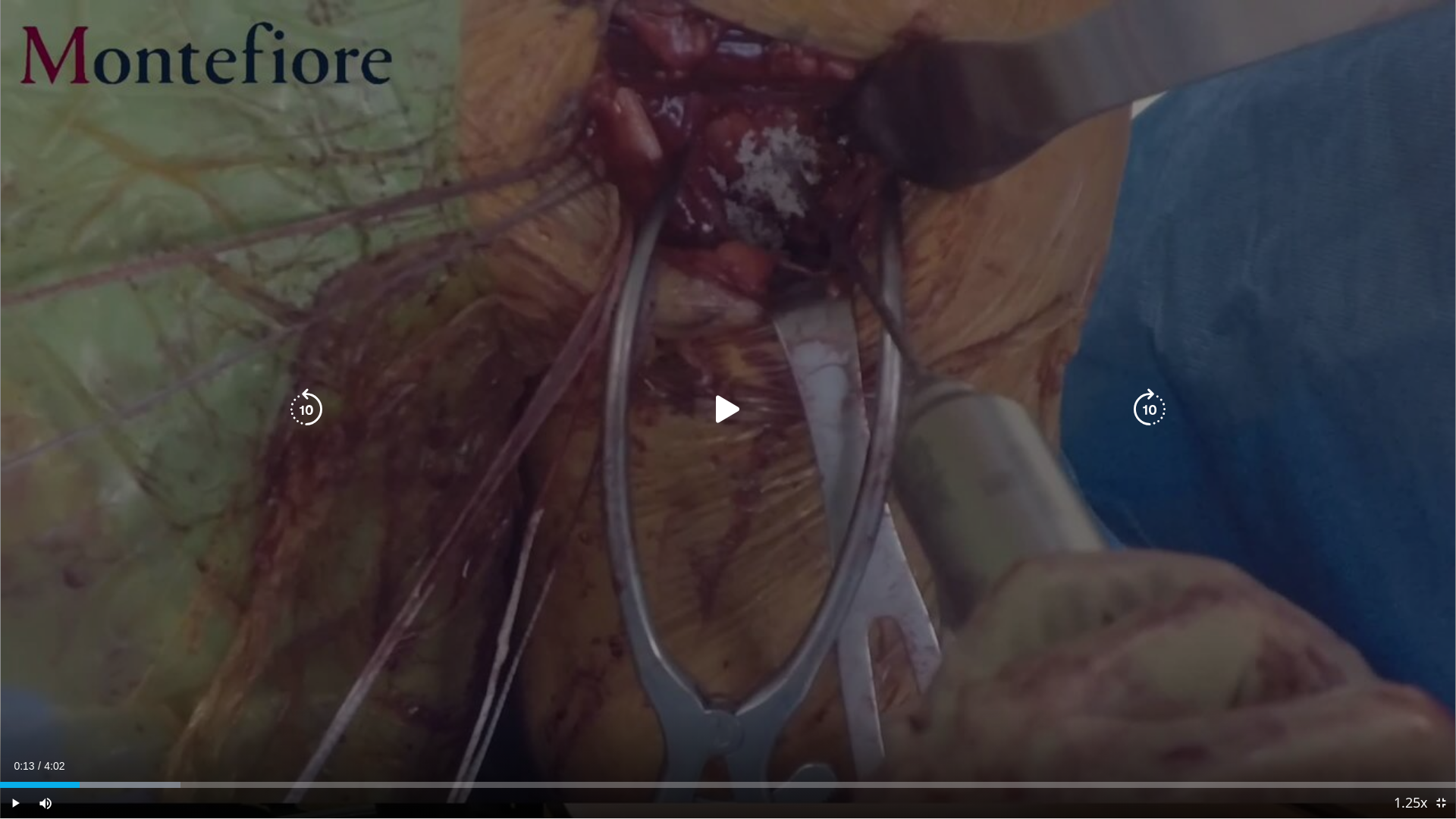
click at [1149, 415] on icon "Video Player" at bounding box center [1150, 410] width 43 height 43
click at [726, 416] on icon "Video Player" at bounding box center [728, 410] width 43 height 43
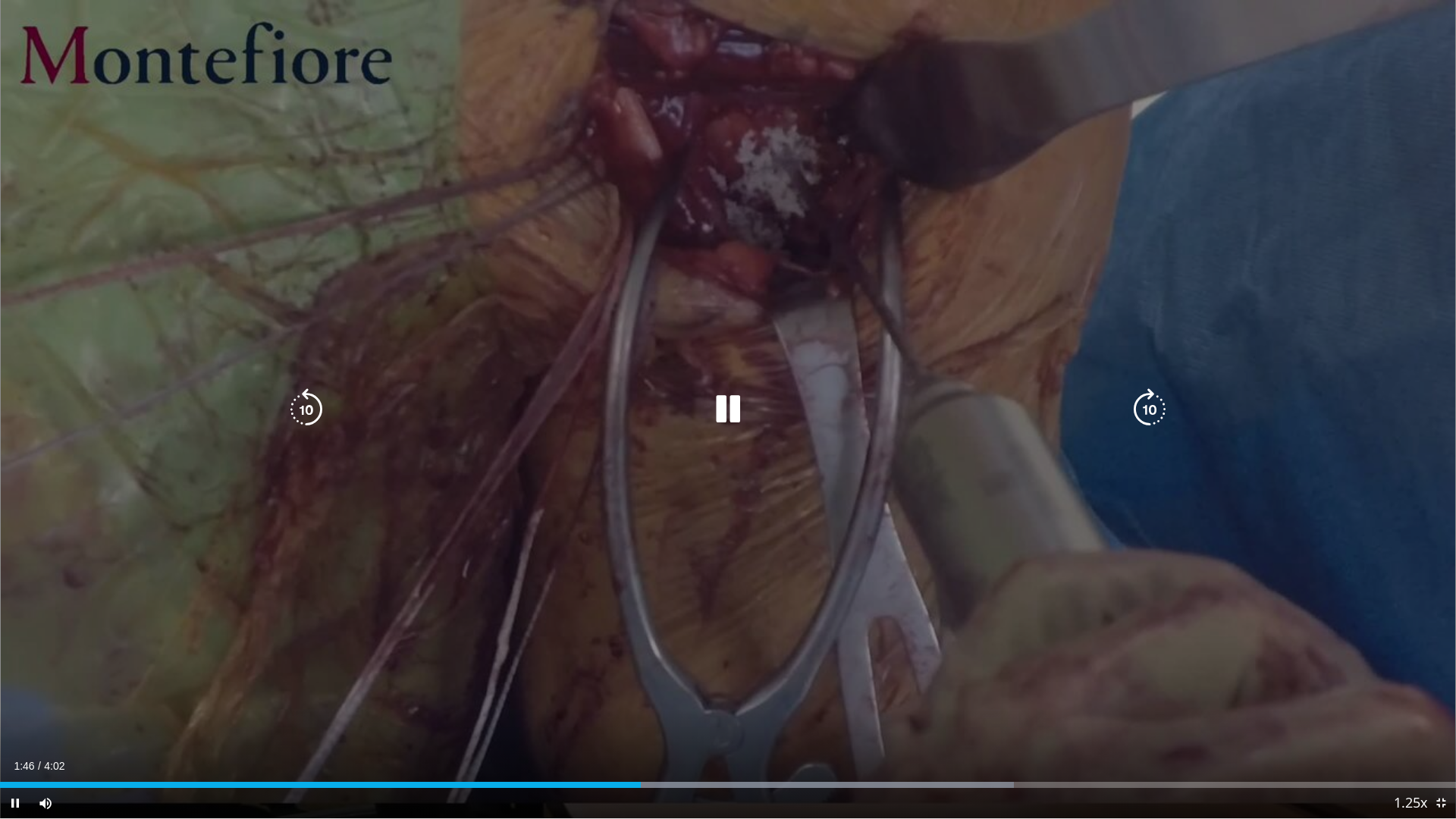
click at [1440, 651] on div "30 seconds Tap to unmute" at bounding box center [728, 410] width 1456 height 819
click at [1439, 651] on div "30 seconds Tap to unmute" at bounding box center [728, 410] width 1456 height 819
drag, startPoint x: 315, startPoint y: 406, endPoint x: 529, endPoint y: 437, distance: 216.2
click at [315, 406] on icon "Video Player" at bounding box center [306, 410] width 43 height 43
click at [312, 411] on icon "Video Player" at bounding box center [306, 410] width 43 height 43
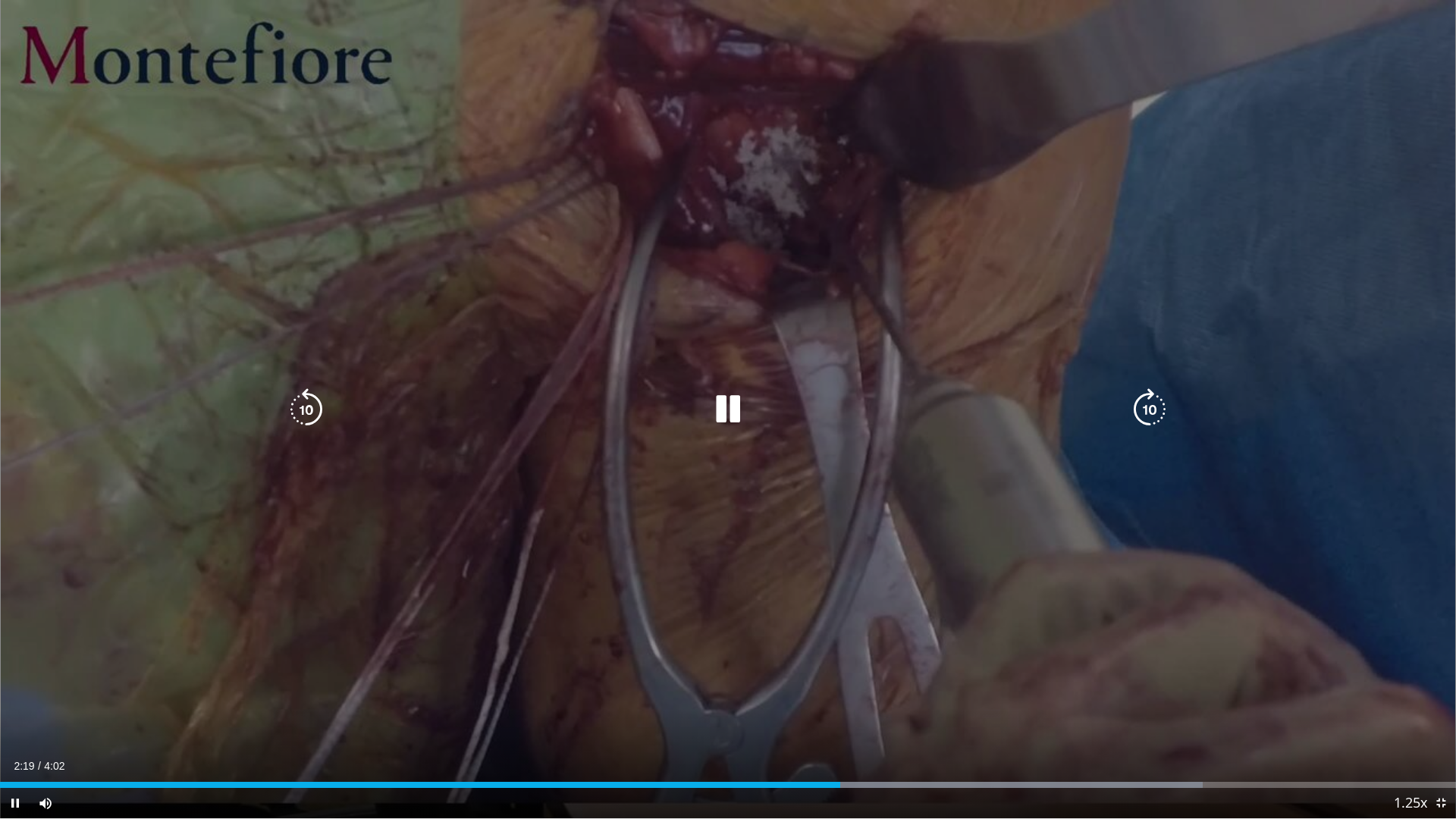
click at [733, 414] on icon "Video Player" at bounding box center [728, 410] width 43 height 43
click at [729, 411] on icon "Video Player" at bounding box center [728, 410] width 43 height 43
click at [1149, 414] on icon "Video Player" at bounding box center [1150, 410] width 43 height 43
click at [1153, 416] on icon "Video Player" at bounding box center [1150, 410] width 43 height 43
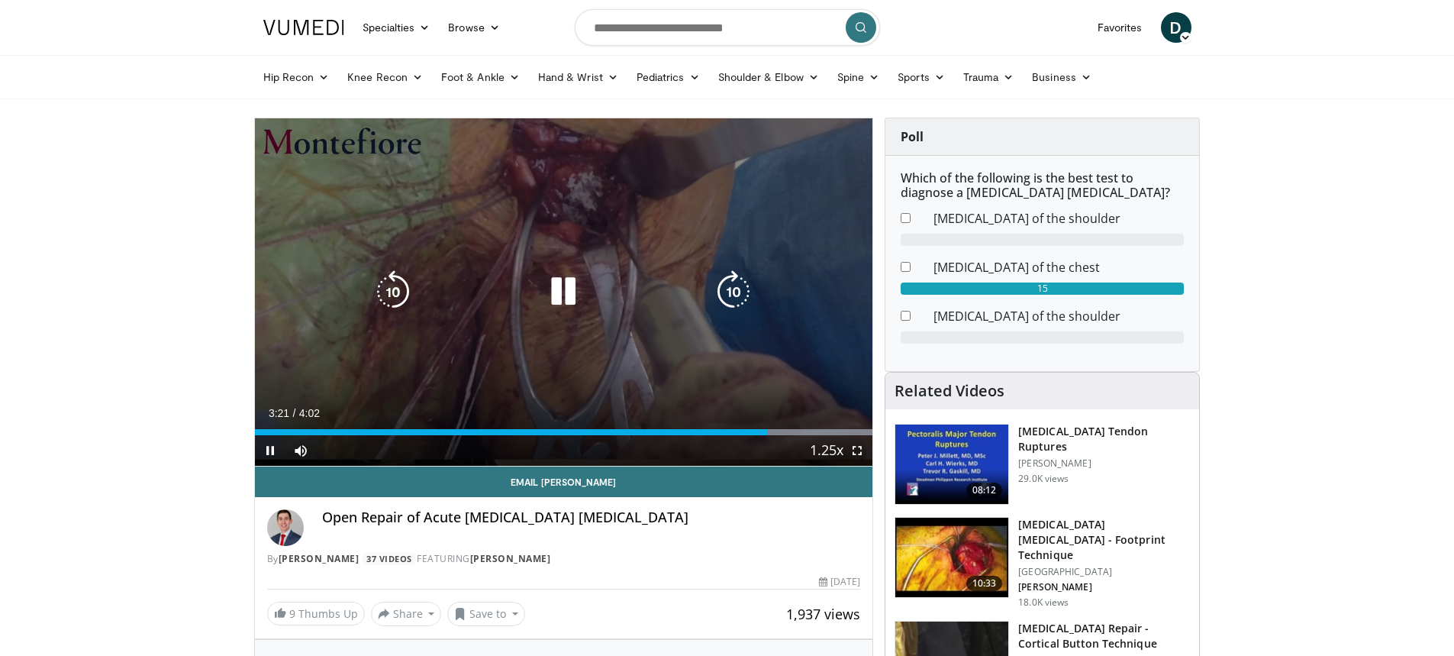
click at [566, 293] on icon "Video Player" at bounding box center [563, 291] width 43 height 43
